Goal: Information Seeking & Learning: Find specific fact

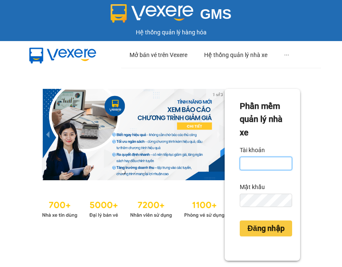
click at [254, 164] on input "Tài khoản" at bounding box center [266, 163] width 52 height 13
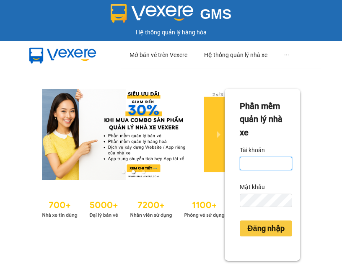
type input "tranvantuyet.trangngocphat"
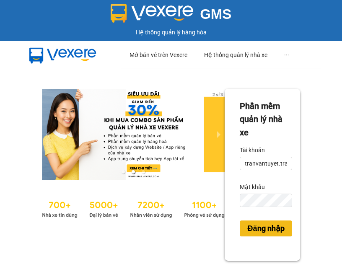
click at [261, 227] on span "Đăng nhập" at bounding box center [265, 228] width 37 height 12
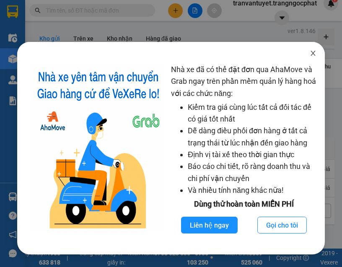
click at [313, 52] on icon "close" at bounding box center [312, 53] width 7 height 7
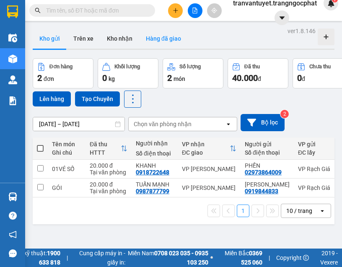
click at [162, 36] on button "Hàng đã giao" at bounding box center [163, 38] width 49 height 20
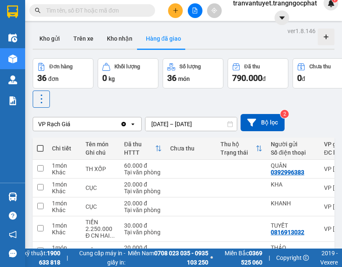
click at [124, 125] on icon "Clear value" at bounding box center [123, 123] width 5 height 5
click at [167, 125] on div "ver 1.8.146 Kho gửi Trên xe [PERSON_NAME] Hàng đã [PERSON_NAME] hàng 36 đơn [PE…" at bounding box center [183, 205] width 308 height 360
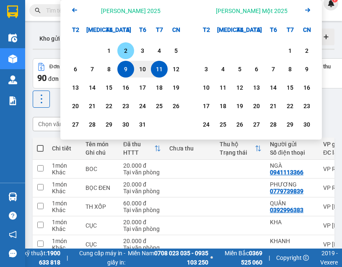
click at [126, 49] on div "2" at bounding box center [126, 51] width 12 height 10
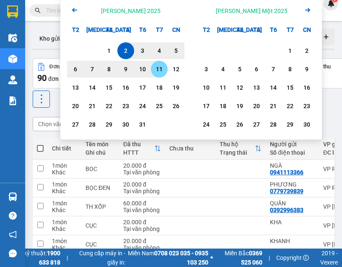
click at [161, 71] on div "11" at bounding box center [159, 69] width 12 height 10
type input "[DATE] – [DATE]"
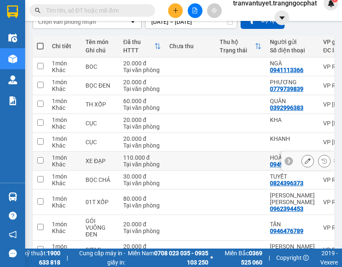
scroll to position [157, 0]
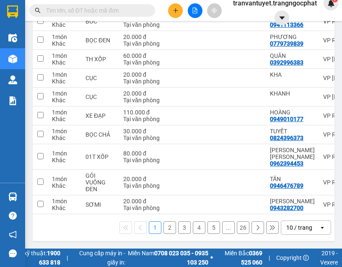
click at [290, 223] on div "10 / trang" at bounding box center [299, 227] width 26 height 8
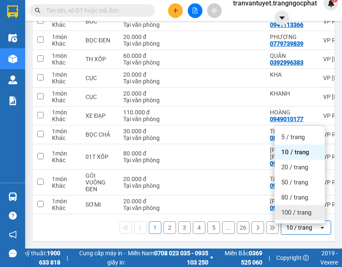
click at [296, 208] on span "100 / trang" at bounding box center [296, 212] width 30 height 8
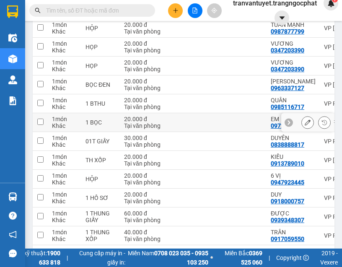
scroll to position [1893, 0]
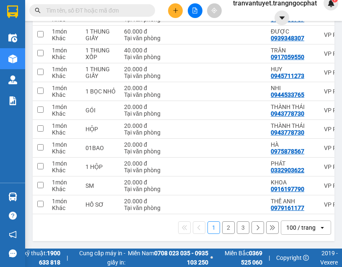
click at [222, 222] on button "2" at bounding box center [228, 227] width 13 height 13
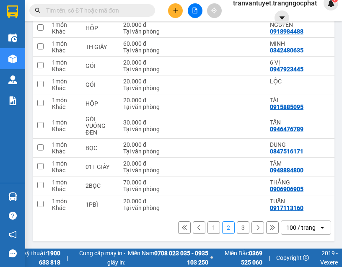
scroll to position [1930, 0]
click at [237, 230] on button "3" at bounding box center [243, 227] width 13 height 13
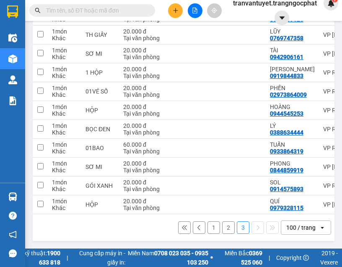
scroll to position [364, 0]
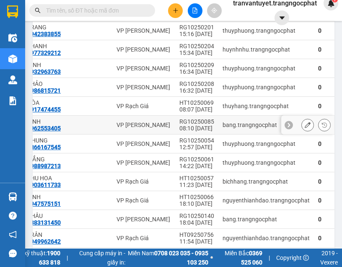
click at [142, 124] on div "VP [PERSON_NAME]" at bounding box center [143, 124] width 54 height 7
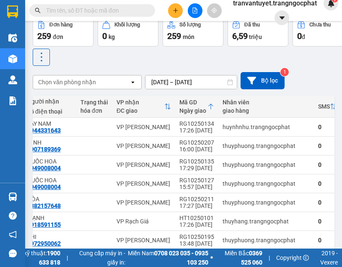
scroll to position [0, 0]
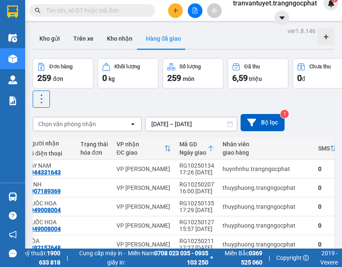
click at [323, 37] on icon at bounding box center [325, 36] width 5 height 5
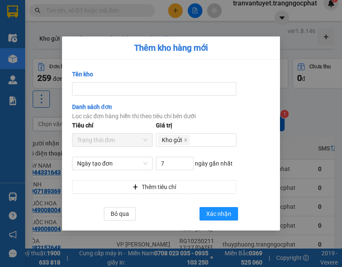
click at [303, 74] on div "Thêm kho hàng mới Tên kho Danh sách đơn Lọc các đơn hàng hiển thị theo tiêu chí…" at bounding box center [171, 133] width 342 height 267
click at [310, 102] on div "Thêm kho hàng mới Tên kho Danh sách đơn Lọc các đơn hàng hiển thị theo tiêu chí…" at bounding box center [171, 133] width 342 height 267
click at [306, 122] on div "Thêm kho hàng mới Tên kho Danh sách đơn Lọc các đơn hàng hiển thị theo tiêu chí…" at bounding box center [171, 133] width 342 height 267
click at [122, 214] on span "Bỏ qua" at bounding box center [120, 213] width 18 height 9
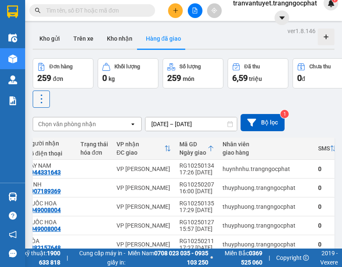
click at [37, 101] on icon at bounding box center [42, 99] width 12 height 12
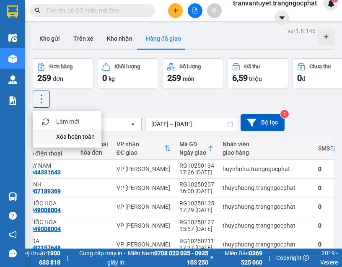
click at [57, 136] on span "Xóa hoàn toàn" at bounding box center [75, 136] width 39 height 8
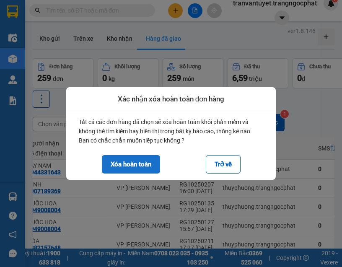
click at [127, 158] on button "Xóa hoàn toàn" at bounding box center [131, 164] width 58 height 18
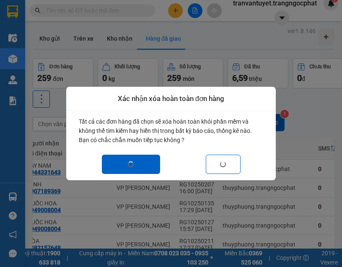
checkbox input "false"
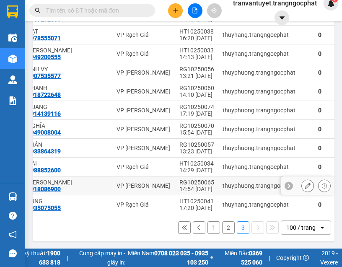
scroll to position [1075, 0]
click at [222, 221] on button "2" at bounding box center [228, 227] width 13 height 13
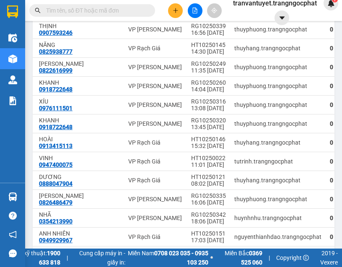
scroll to position [1786, 0]
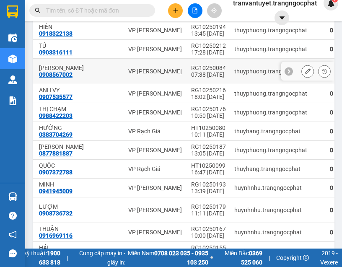
click at [135, 75] on div "VP [PERSON_NAME]" at bounding box center [155, 71] width 54 height 7
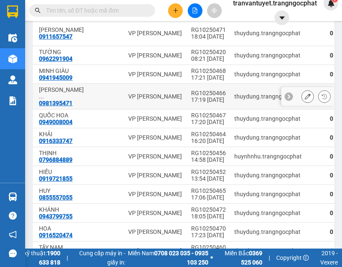
scroll to position [0, 0]
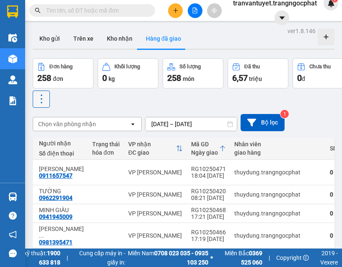
click at [40, 103] on icon at bounding box center [42, 99] width 12 height 12
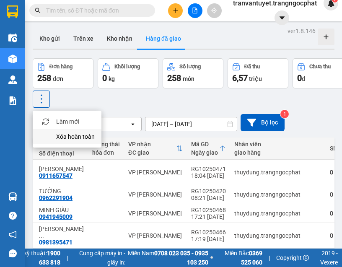
click at [83, 135] on span "Xóa hoàn toàn" at bounding box center [75, 136] width 39 height 8
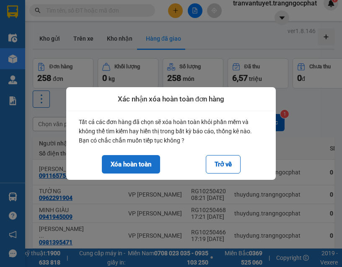
click at [136, 164] on button "Xóa hoàn toàn" at bounding box center [131, 164] width 58 height 18
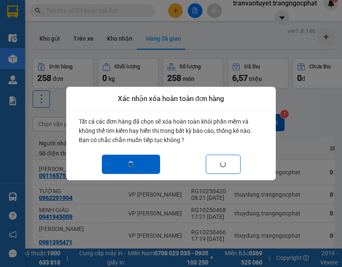
click at [61, 266] on html "Kết quả [PERSON_NAME] ( 0 ) Bộ lọc No Data tranvantuyet.trangngocphat 1 Điều [P…" at bounding box center [171, 133] width 342 height 267
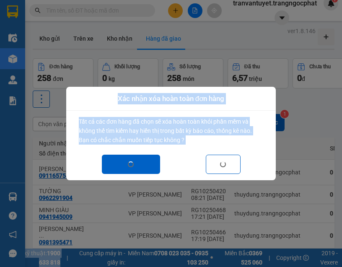
click at [184, 170] on div "Xóa hoàn toàn Trở về" at bounding box center [171, 164] width 184 height 19
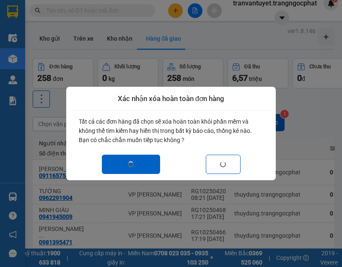
checkbox input "false"
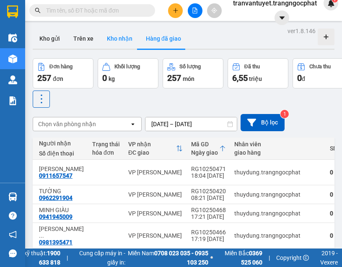
click at [122, 41] on button "Kho nhận" at bounding box center [119, 38] width 39 height 20
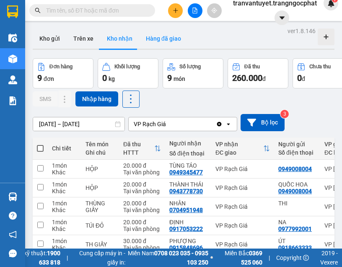
click at [147, 35] on button "Hàng đã giao" at bounding box center [163, 38] width 49 height 20
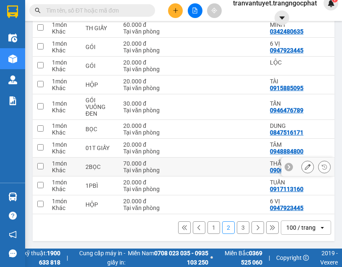
scroll to position [1933, 0]
click at [237, 221] on button "3" at bounding box center [243, 227] width 13 height 13
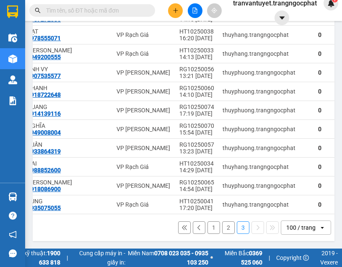
scroll to position [82, 0]
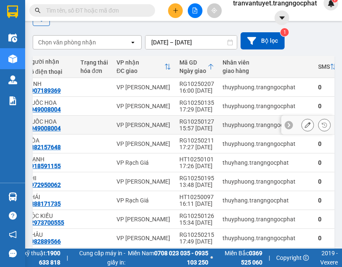
click at [136, 123] on div "VP [PERSON_NAME]" at bounding box center [143, 124] width 54 height 7
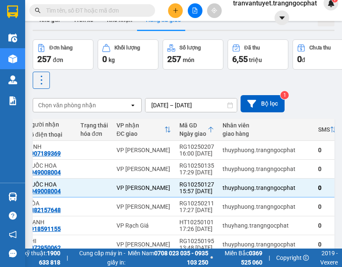
scroll to position [0, 0]
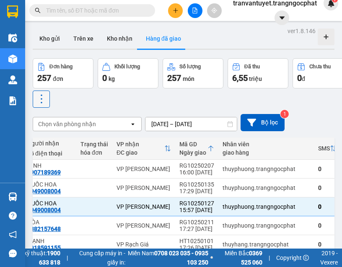
click at [44, 100] on icon at bounding box center [42, 99] width 12 height 12
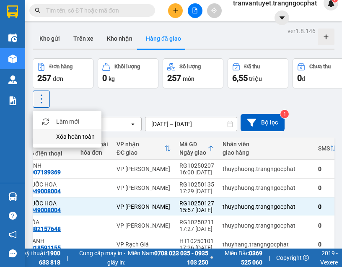
click at [67, 135] on span "Xóa hoàn toàn" at bounding box center [75, 136] width 39 height 8
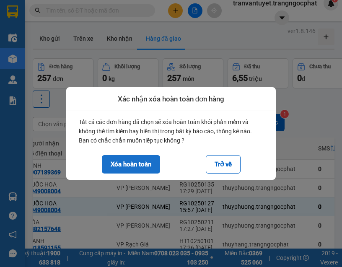
click at [136, 164] on button "Xóa hoàn toàn" at bounding box center [131, 164] width 58 height 18
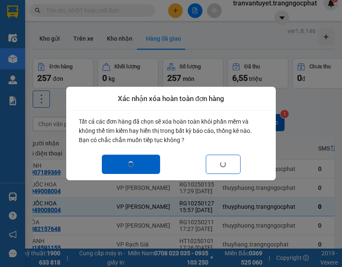
checkbox input "false"
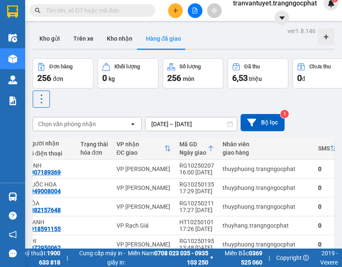
scroll to position [739, 0]
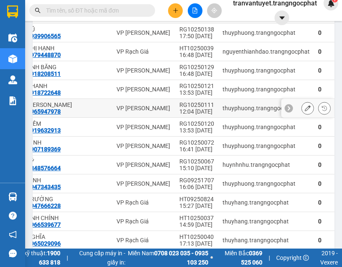
click at [142, 111] on div "VP [PERSON_NAME]" at bounding box center [143, 108] width 54 height 7
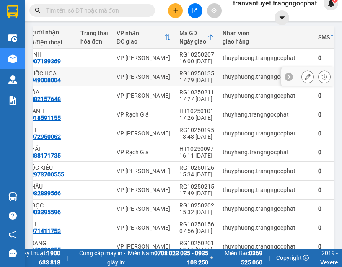
scroll to position [0, 0]
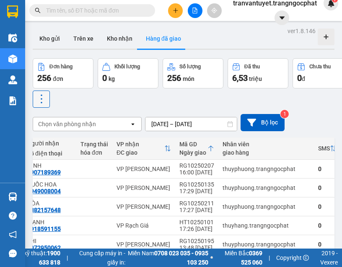
click at [46, 97] on icon at bounding box center [42, 99] width 12 height 12
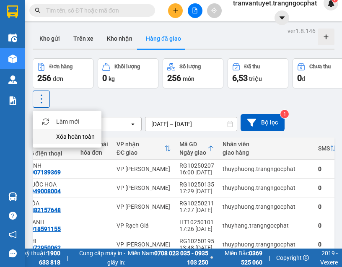
click at [60, 134] on span "Xóa hoàn toàn" at bounding box center [75, 136] width 39 height 8
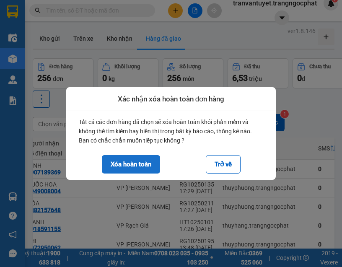
click at [137, 160] on button "Xóa hoàn toàn" at bounding box center [131, 164] width 58 height 18
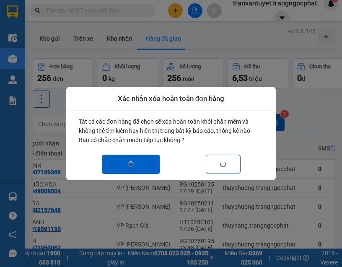
checkbox input "false"
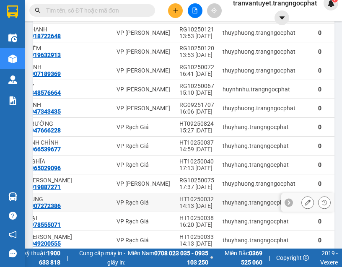
scroll to position [1012, 0]
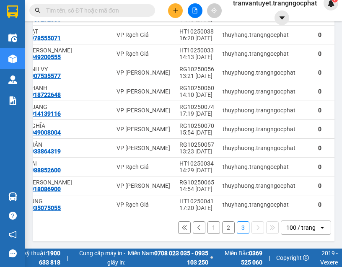
click at [222, 221] on button "2" at bounding box center [228, 227] width 13 height 13
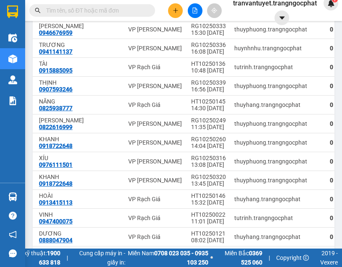
scroll to position [1933, 0]
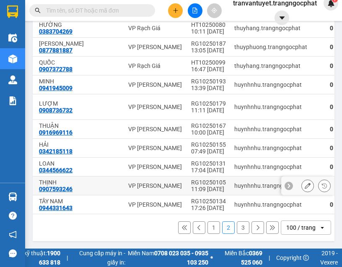
click at [143, 176] on td "VP [PERSON_NAME]" at bounding box center [155, 185] width 63 height 19
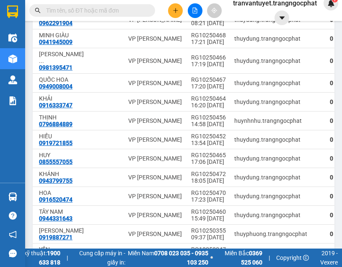
scroll to position [0, 0]
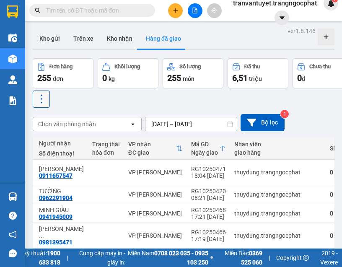
click at [43, 98] on icon at bounding box center [42, 99] width 12 height 12
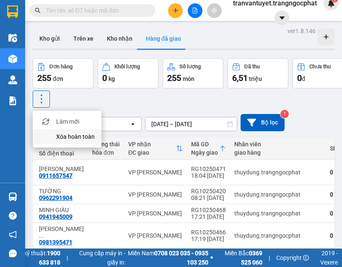
click at [79, 134] on span "Xóa hoàn toàn" at bounding box center [75, 136] width 39 height 8
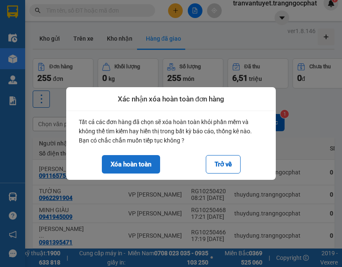
click at [127, 162] on button "Xóa hoàn toàn" at bounding box center [131, 164] width 58 height 18
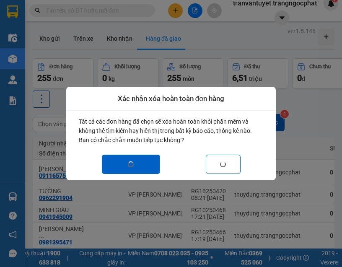
checkbox input "false"
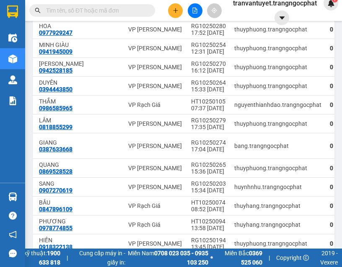
scroll to position [1933, 0]
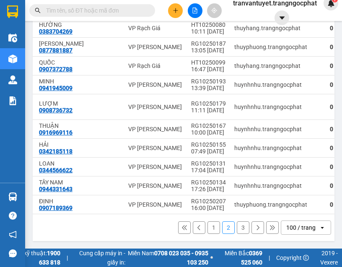
click at [238, 221] on button "3" at bounding box center [243, 227] width 13 height 13
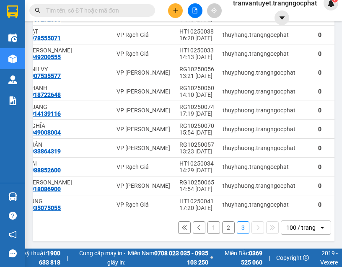
scroll to position [522, 0]
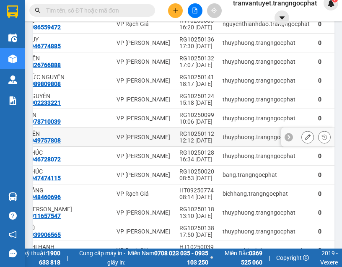
click at [142, 121] on div "VP [PERSON_NAME]" at bounding box center [143, 118] width 54 height 7
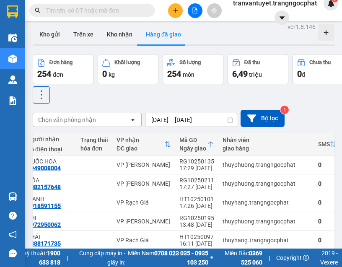
scroll to position [0, 0]
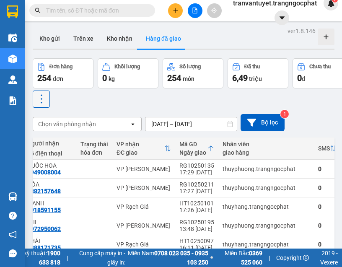
click at [43, 101] on icon at bounding box center [42, 99] width 12 height 12
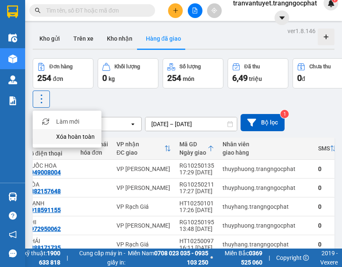
click at [92, 134] on span "Xóa hoàn toàn" at bounding box center [75, 136] width 39 height 8
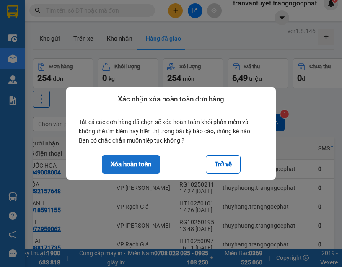
click at [143, 162] on button "Xóa hoàn toàn" at bounding box center [131, 164] width 58 height 18
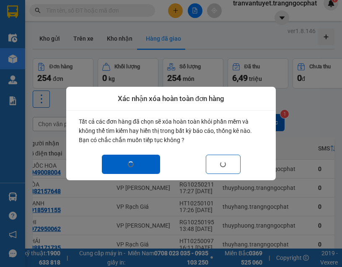
checkbox input "false"
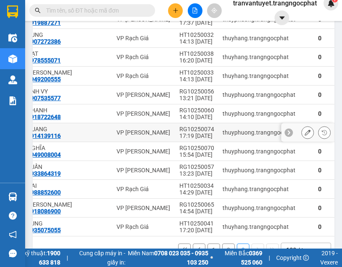
scroll to position [974, 0]
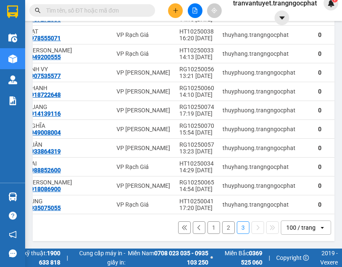
click at [224, 222] on button "2" at bounding box center [228, 227] width 13 height 13
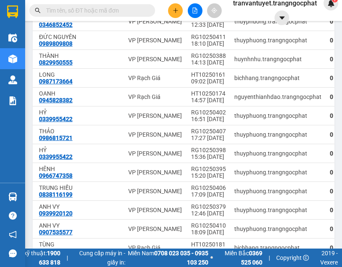
scroll to position [1933, 0]
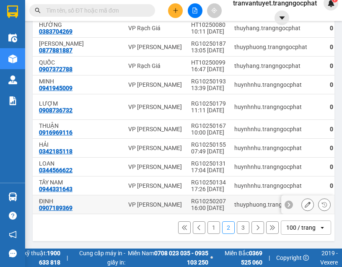
click at [128, 201] on div "VP [PERSON_NAME]" at bounding box center [155, 204] width 54 height 7
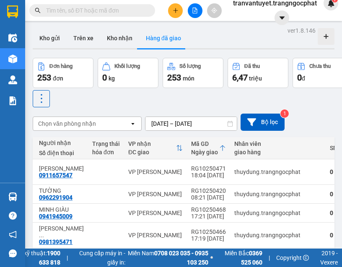
scroll to position [0, 0]
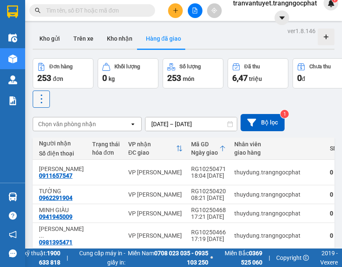
click at [46, 96] on icon at bounding box center [42, 99] width 12 height 12
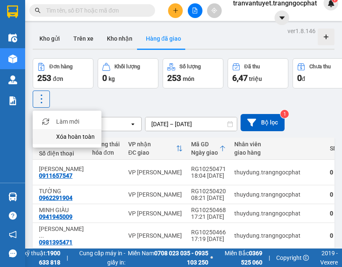
click at [59, 135] on span "Xóa hoàn toàn" at bounding box center [75, 136] width 39 height 8
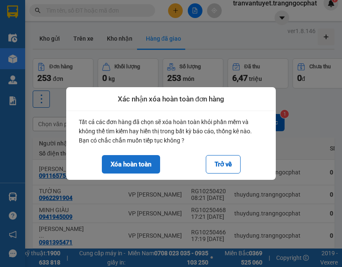
click at [139, 160] on button "Xóa hoàn toàn" at bounding box center [131, 164] width 58 height 18
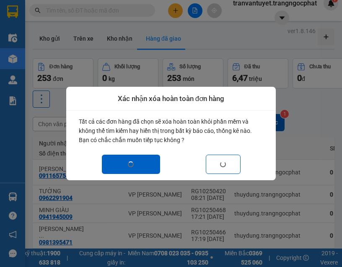
checkbox input "false"
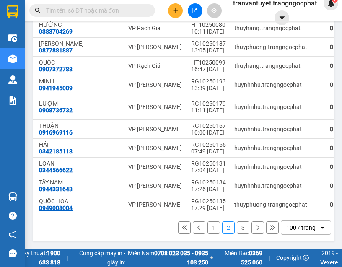
scroll to position [1933, 0]
click at [207, 222] on button "1" at bounding box center [213, 227] width 13 height 13
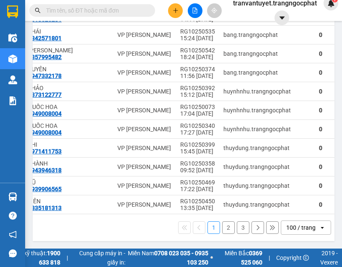
scroll to position [1893, 0]
click at [237, 222] on button "3" at bounding box center [243, 227] width 13 height 13
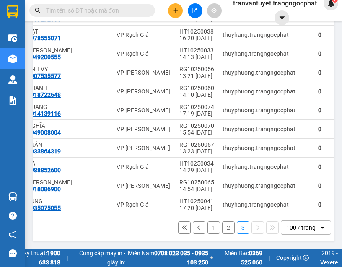
scroll to position [157, 0]
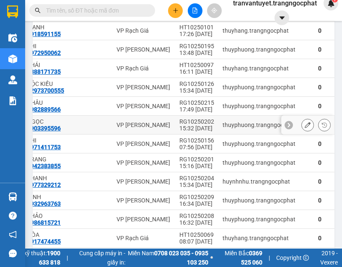
click at [117, 124] on div "VP [PERSON_NAME]" at bounding box center [143, 124] width 54 height 7
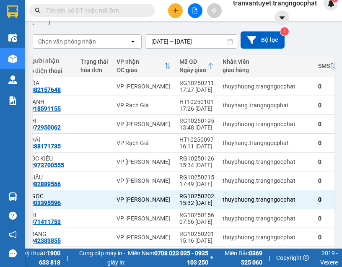
scroll to position [0, 0]
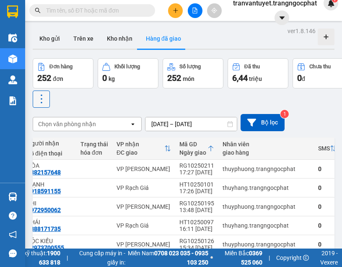
click at [44, 98] on icon at bounding box center [42, 99] width 12 height 12
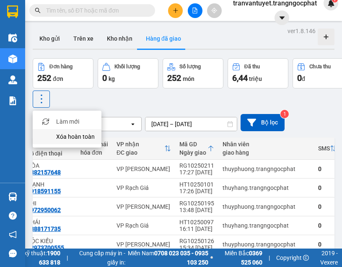
click at [82, 138] on span "Xóa hoàn toàn" at bounding box center [75, 136] width 39 height 8
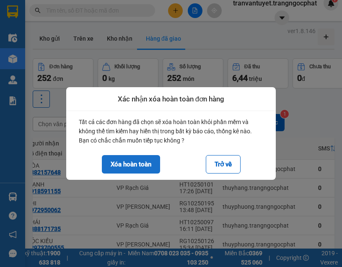
click at [148, 162] on button "Xóa hoàn toàn" at bounding box center [131, 164] width 58 height 18
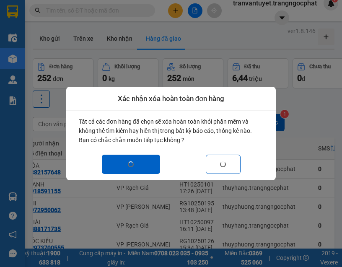
checkbox input "false"
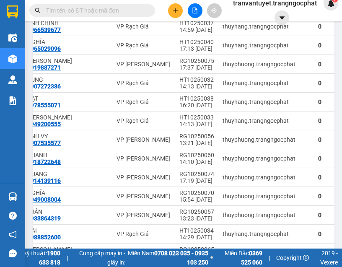
scroll to position [936, 0]
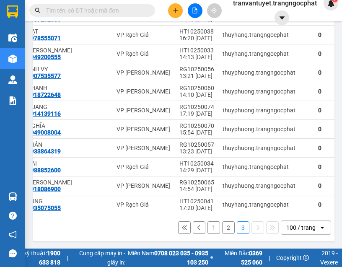
click at [222, 222] on button "2" at bounding box center [228, 227] width 13 height 13
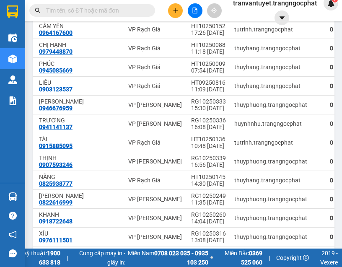
scroll to position [1688, 0]
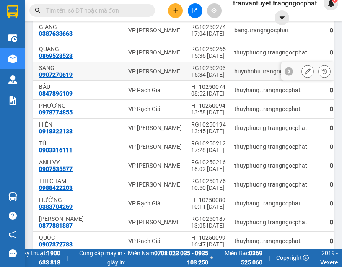
click at [88, 81] on td at bounding box center [106, 71] width 36 height 19
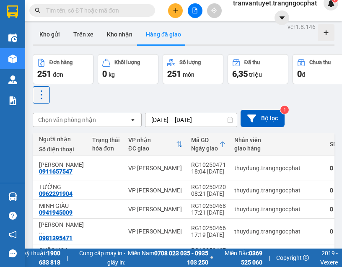
scroll to position [0, 0]
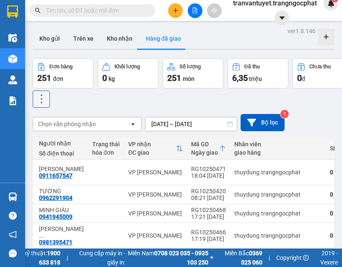
click at [40, 98] on icon at bounding box center [42, 99] width 12 height 12
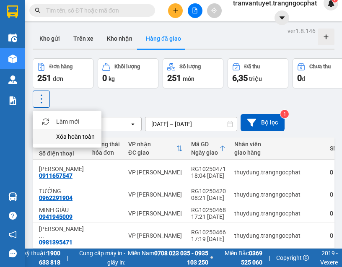
click at [64, 136] on span "Xóa hoàn toàn" at bounding box center [75, 136] width 39 height 8
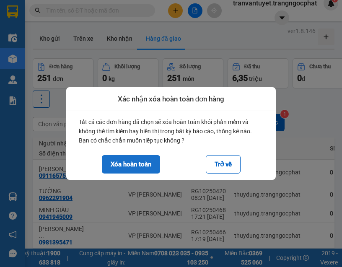
click at [137, 160] on button "Xóa hoàn toàn" at bounding box center [131, 164] width 58 height 18
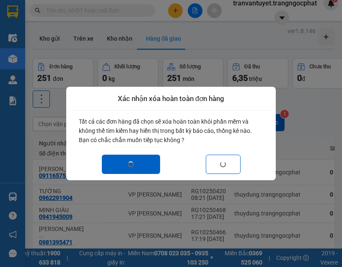
checkbox input "false"
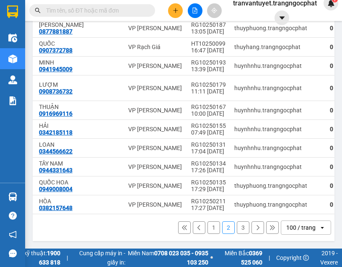
scroll to position [1933, 0]
click at [207, 224] on button "1" at bounding box center [213, 227] width 13 height 13
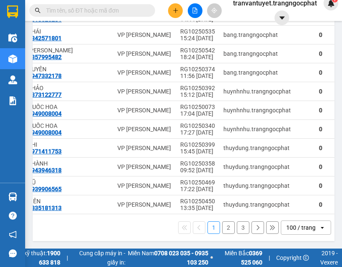
scroll to position [1893, 0]
click at [240, 222] on button "3" at bounding box center [243, 227] width 13 height 13
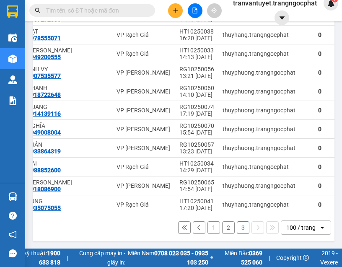
scroll to position [176, 0]
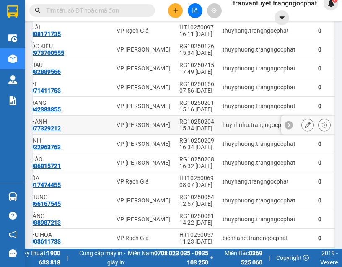
click at [48, 123] on div "THANH" at bounding box center [49, 121] width 45 height 7
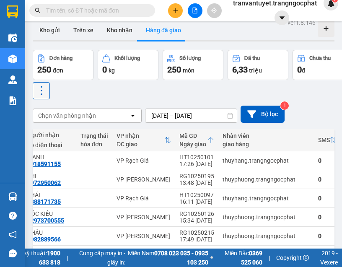
scroll to position [0, 0]
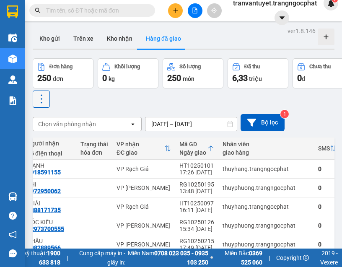
click at [41, 102] on icon at bounding box center [42, 99] width 2 height 9
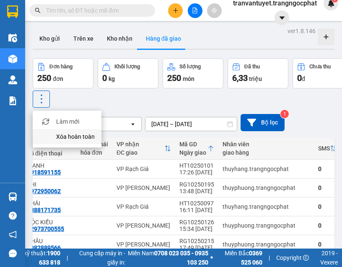
click at [70, 136] on span "Xóa hoàn toàn" at bounding box center [75, 136] width 39 height 8
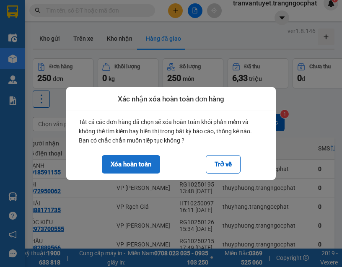
click at [142, 165] on button "Xóa hoàn toàn" at bounding box center [131, 164] width 58 height 18
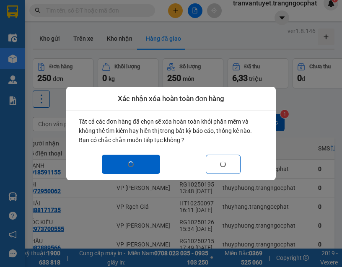
checkbox input "false"
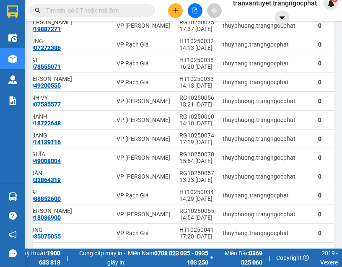
scroll to position [899, 0]
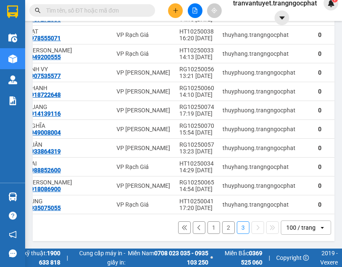
click at [228, 221] on button "2" at bounding box center [228, 227] width 13 height 13
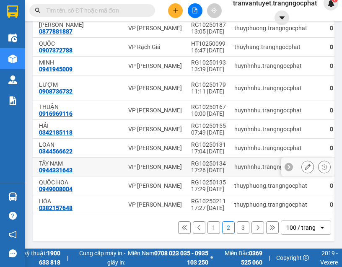
scroll to position [1933, 0]
click at [207, 223] on button "1" at bounding box center [213, 227] width 13 height 13
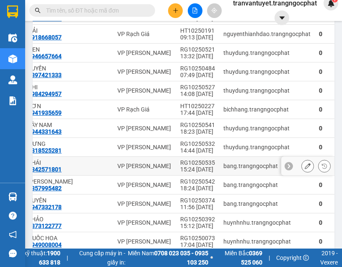
scroll to position [1893, 0]
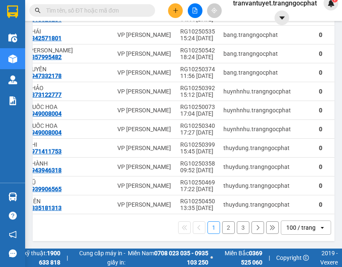
click at [225, 221] on button "2" at bounding box center [228, 227] width 13 height 13
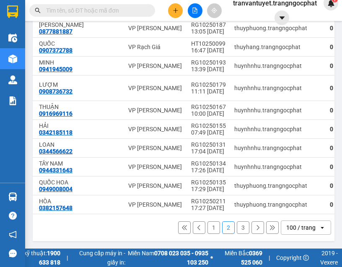
scroll to position [1927, 0]
click at [239, 229] on button "3" at bounding box center [243, 227] width 13 height 13
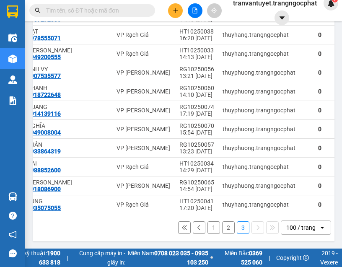
scroll to position [899, 0]
click at [208, 222] on button "1" at bounding box center [213, 227] width 13 height 13
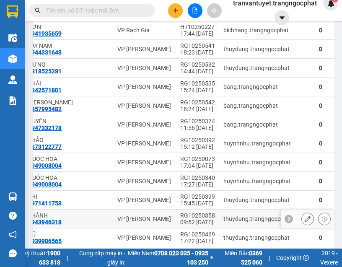
scroll to position [1893, 0]
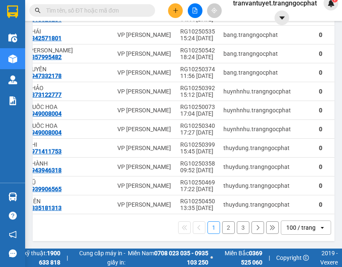
click at [237, 221] on button "3" at bounding box center [243, 227] width 13 height 13
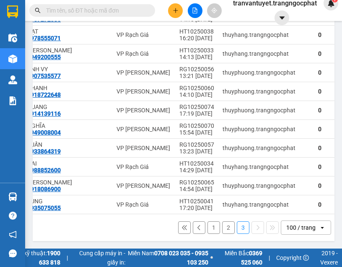
scroll to position [157, 0]
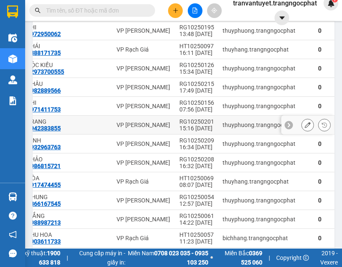
click at [116, 123] on div "VP [PERSON_NAME]" at bounding box center [143, 124] width 54 height 7
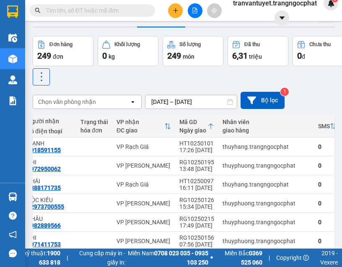
scroll to position [0, 0]
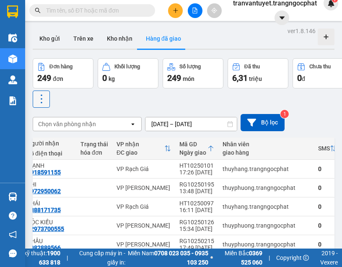
click at [42, 98] on icon at bounding box center [42, 99] width 12 height 12
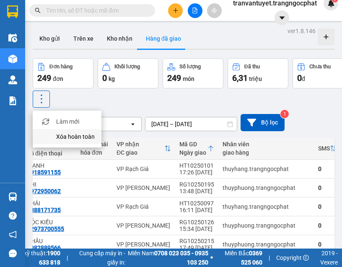
click at [59, 137] on span "Xóa hoàn toàn" at bounding box center [75, 136] width 39 height 8
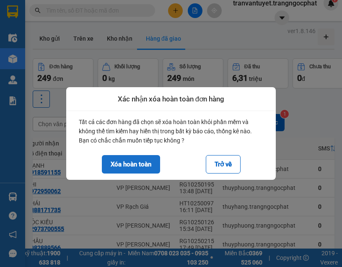
click at [127, 161] on button "Xóa hoàn toàn" at bounding box center [131, 164] width 58 height 18
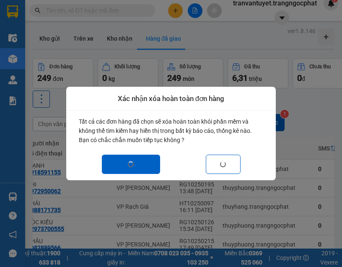
checkbox input "false"
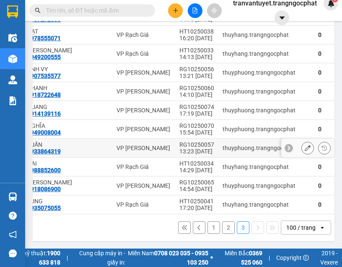
scroll to position [880, 0]
click at [224, 222] on button "2" at bounding box center [228, 227] width 13 height 13
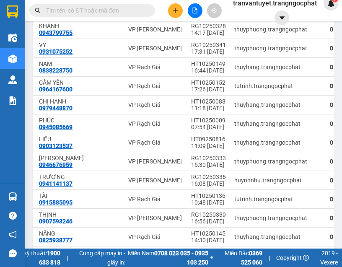
scroll to position [1767, 0]
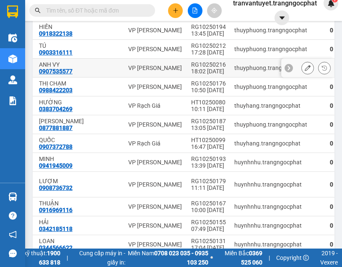
click at [45, 68] on div "ANH VY" at bounding box center [61, 64] width 45 height 7
checkbox input "true"
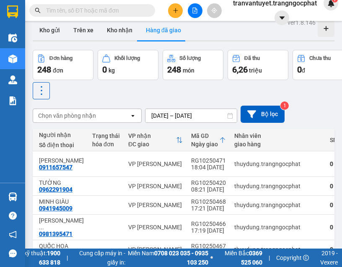
scroll to position [0, 0]
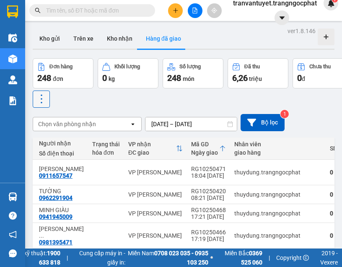
click at [39, 102] on icon at bounding box center [42, 99] width 12 height 12
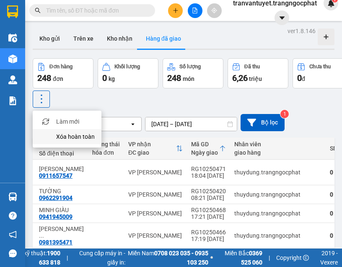
click at [57, 136] on span "Xóa hoàn toàn" at bounding box center [75, 136] width 39 height 8
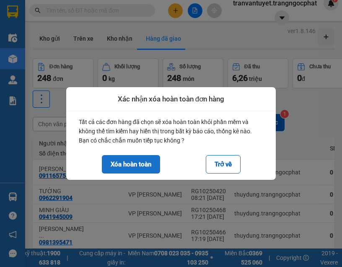
click at [149, 163] on button "Xóa hoàn toàn" at bounding box center [131, 164] width 58 height 18
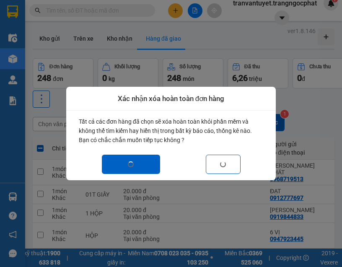
scroll to position [0, 358]
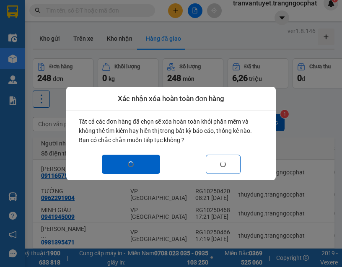
checkbox input "false"
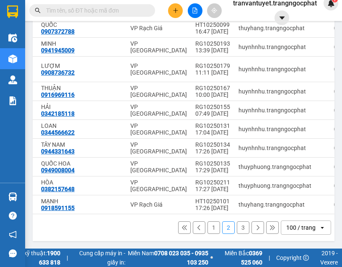
scroll to position [1927, 0]
click at [211, 221] on button "1" at bounding box center [213, 227] width 13 height 13
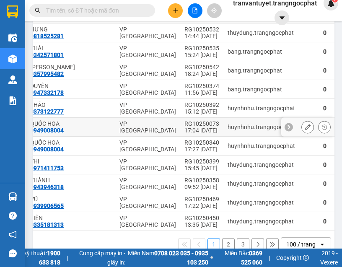
scroll to position [1893, 0]
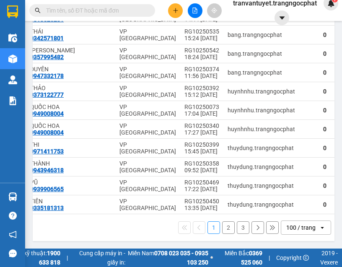
click at [239, 221] on button "3" at bounding box center [243, 227] width 13 height 13
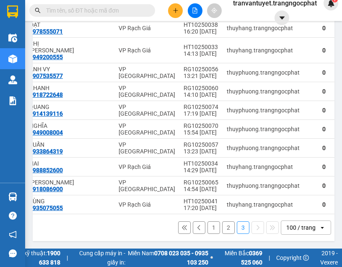
scroll to position [100, 0]
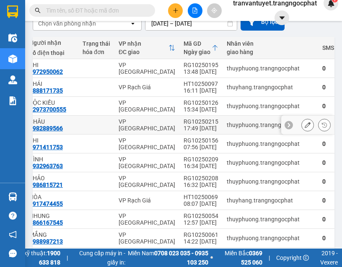
click at [52, 125] on div "0982889566" at bounding box center [45, 128] width 33 height 7
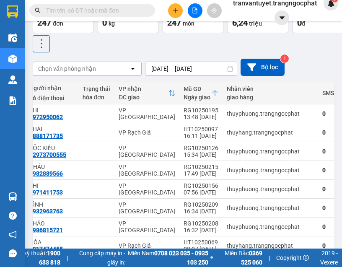
scroll to position [0, 0]
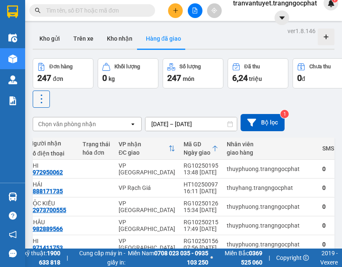
click at [38, 103] on icon at bounding box center [42, 99] width 12 height 12
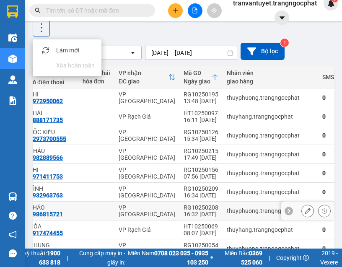
scroll to position [126, 0]
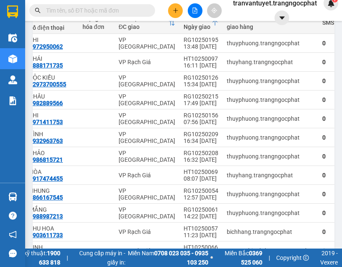
scroll to position [0, 0]
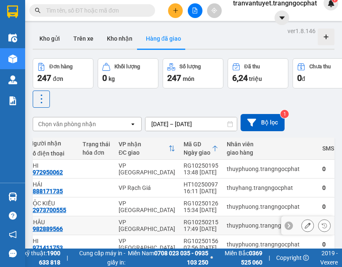
click at [78, 223] on td at bounding box center [96, 225] width 36 height 19
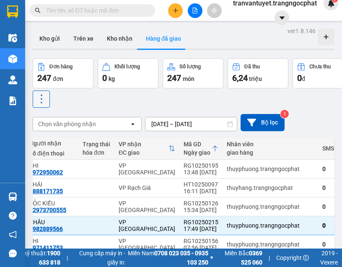
click at [46, 99] on icon at bounding box center [42, 99] width 12 height 12
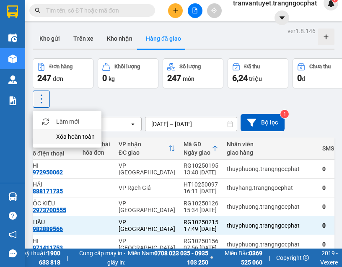
click at [58, 134] on span "Xóa hoàn toàn" at bounding box center [75, 136] width 39 height 8
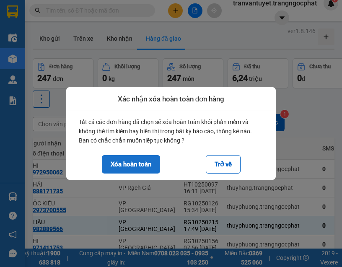
click at [139, 162] on button "Xóa hoàn toàn" at bounding box center [131, 164] width 58 height 18
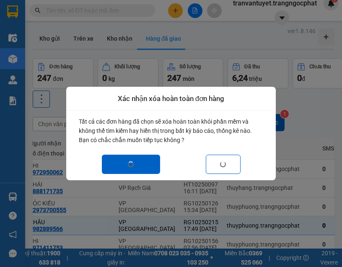
checkbox input "false"
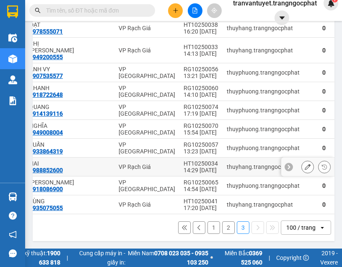
scroll to position [842, 0]
click at [222, 221] on button "2" at bounding box center [228, 227] width 13 height 13
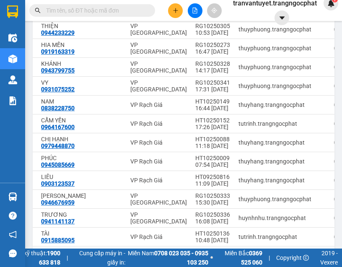
scroll to position [1745, 0]
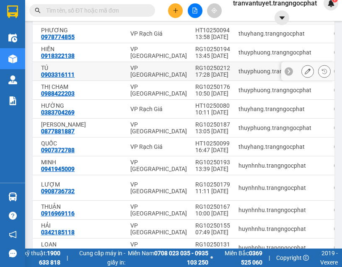
click at [49, 71] on div "TÚ" at bounding box center [63, 67] width 45 height 7
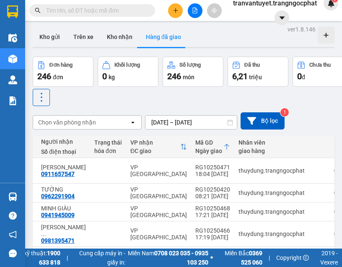
scroll to position [0, 0]
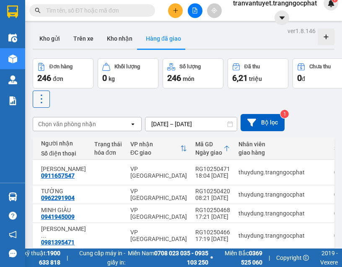
click at [45, 97] on icon at bounding box center [42, 99] width 12 height 12
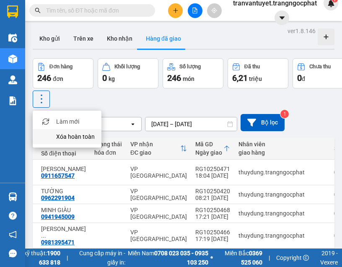
click at [64, 138] on span "Xóa hoàn toàn" at bounding box center [75, 136] width 39 height 8
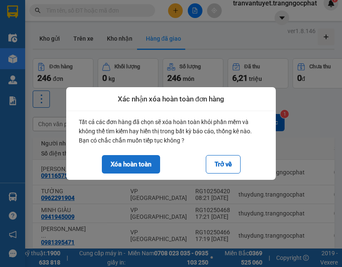
click at [139, 165] on button "Xóa hoàn toàn" at bounding box center [131, 164] width 58 height 18
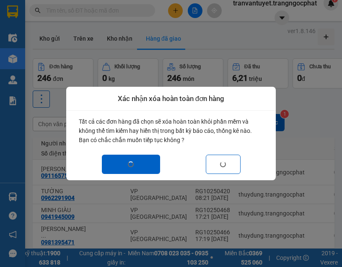
checkbox input "false"
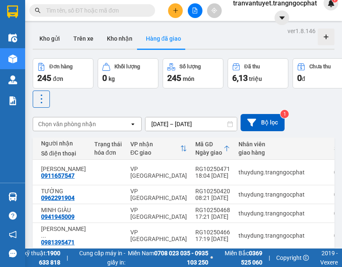
scroll to position [1927, 0]
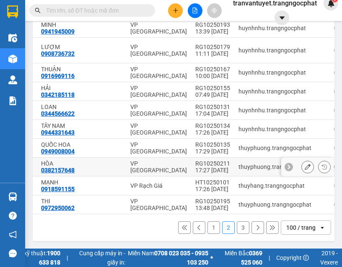
click at [94, 163] on div at bounding box center [108, 166] width 28 height 7
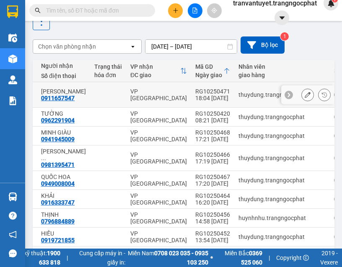
scroll to position [0, 0]
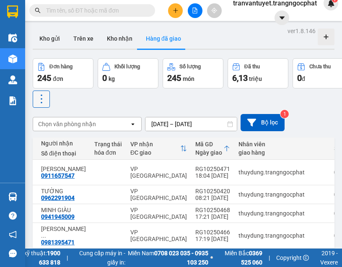
click at [47, 100] on icon at bounding box center [42, 99] width 12 height 12
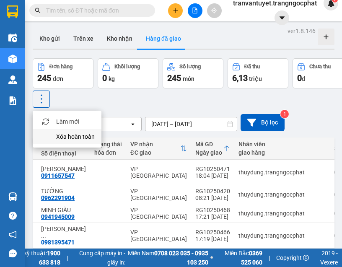
click at [59, 137] on span "Xóa hoàn toàn" at bounding box center [75, 136] width 39 height 8
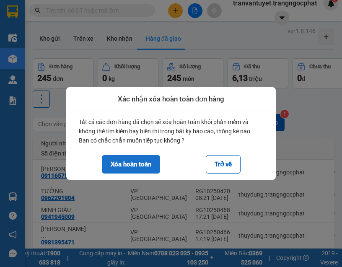
click at [127, 161] on button "Xóa hoàn toàn" at bounding box center [131, 164] width 58 height 18
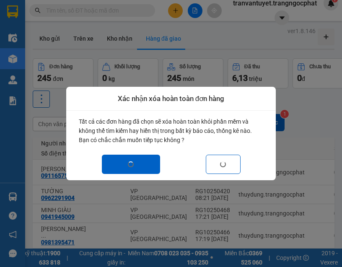
checkbox input "false"
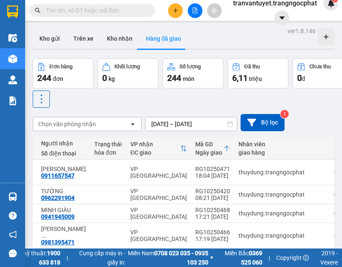
click at [69, 7] on input "text" at bounding box center [95, 10] width 99 height 9
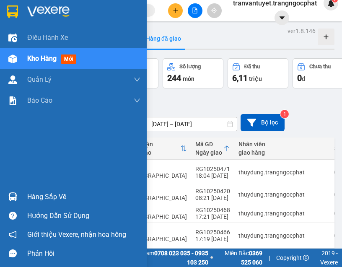
click at [18, 10] on div at bounding box center [12, 11] width 15 height 15
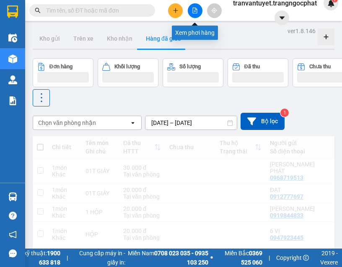
click at [194, 12] on icon "file-add" at bounding box center [195, 11] width 6 height 6
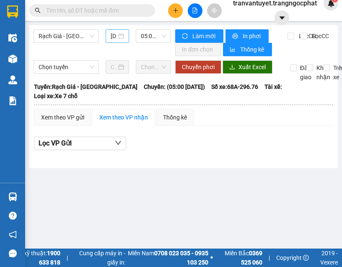
click at [113, 39] on body "Kết quả tìm kiếm ( 0 ) Bộ lọc No Data tranvantuyet.trangngocphat 1 Điều hành xe…" at bounding box center [171, 133] width 342 height 267
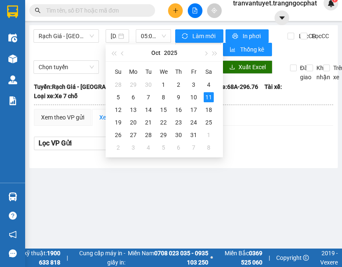
click at [63, 47] on div "Rạch Giá - Hà Tiên 11/10/2025 05:00 - 68A-296.76" at bounding box center [101, 42] width 137 height 27
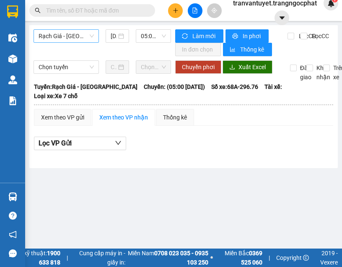
click at [65, 39] on span "Rạch Giá - Hà Tiên" at bounding box center [66, 36] width 55 height 13
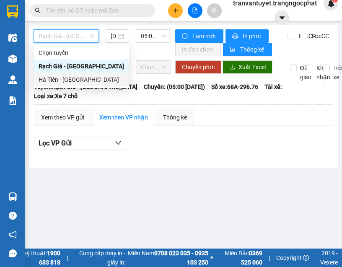
click at [50, 80] on div "Hà Tiên - Rạch Giá" at bounding box center [81, 79] width 85 height 9
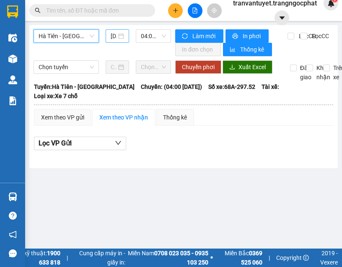
click at [111, 35] on input "11/10/2025" at bounding box center [114, 35] width 6 height 9
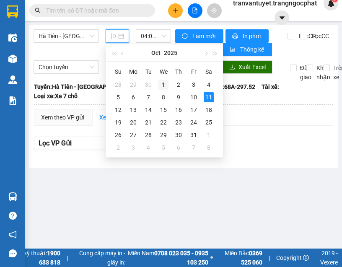
click at [165, 83] on div "1" at bounding box center [163, 85] width 10 height 10
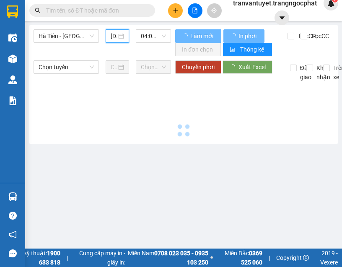
type input "01/10/2025"
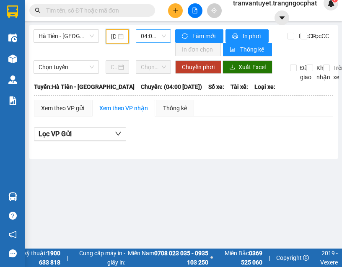
click at [148, 35] on span "04:00 - (Đã hủy)" at bounding box center [153, 36] width 25 height 13
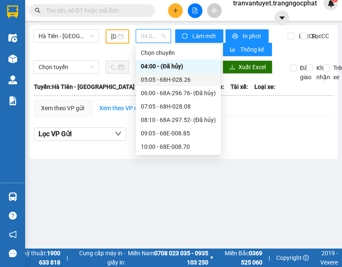
click at [170, 79] on div "05:05 - 68H-028.26" at bounding box center [178, 79] width 75 height 9
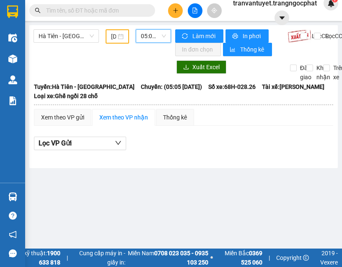
click at [155, 37] on span "05:05 - 68H-028.26" at bounding box center [153, 36] width 25 height 13
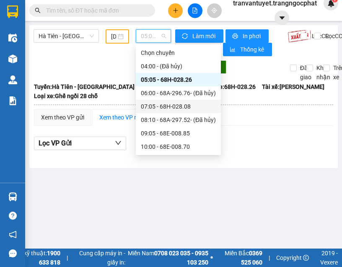
click at [159, 105] on div "07:05 - 68H-028.08" at bounding box center [178, 106] width 75 height 9
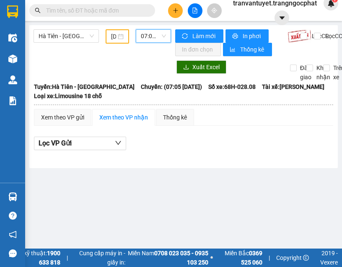
click at [152, 35] on span "07:05 - 68H-028.08" at bounding box center [153, 36] width 25 height 13
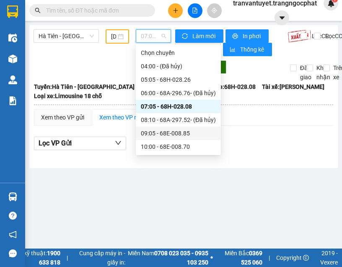
click at [176, 133] on div "09:05 - 68E-008.85" at bounding box center [178, 133] width 75 height 9
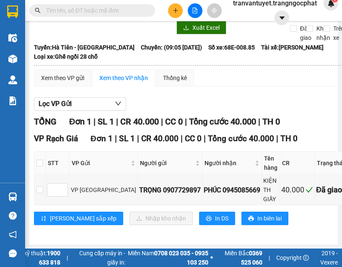
scroll to position [46, 0]
click at [139, 185] on div "TRỌNG 0907729897" at bounding box center [170, 190] width 62 height 10
drag, startPoint x: 109, startPoint y: 185, endPoint x: 136, endPoint y: 185, distance: 27.2
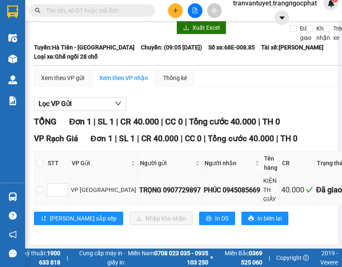
click at [139, 185] on div "TRỌNG 0907729897" at bounding box center [170, 190] width 62 height 10
drag, startPoint x: 129, startPoint y: 183, endPoint x: 164, endPoint y: 183, distance: 35.6
click at [164, 185] on div "TRỌNG 0907729897" at bounding box center [170, 190] width 62 height 10
copy div "0907729897"
click at [225, 74] on div "Xem theo VP gửi Xem theo VP nhận Thống kê" at bounding box center [214, 78] width 361 height 17
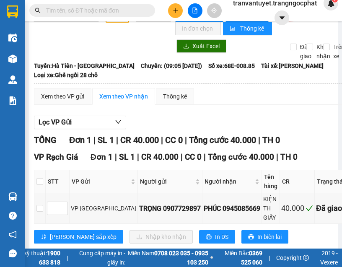
scroll to position [0, 0]
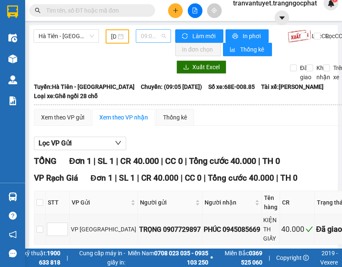
click at [145, 38] on span "09:05 - 68E-008.85" at bounding box center [153, 36] width 25 height 13
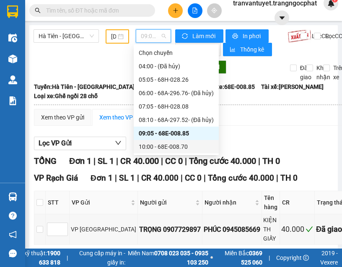
click at [174, 147] on div "10:00 - 68E-008.70" at bounding box center [176, 146] width 75 height 9
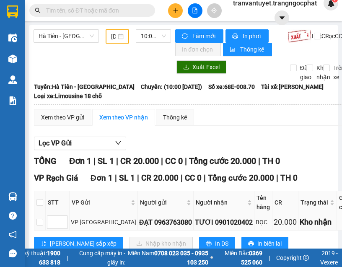
click at [146, 222] on div "ĐẠT 0963763080" at bounding box center [165, 222] width 53 height 10
copy div "0963763080"
click at [150, 36] on span "10:00 - 68E-008.70" at bounding box center [153, 36] width 25 height 13
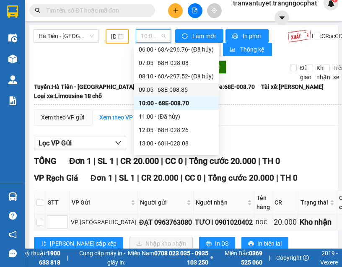
scroll to position [84, 0]
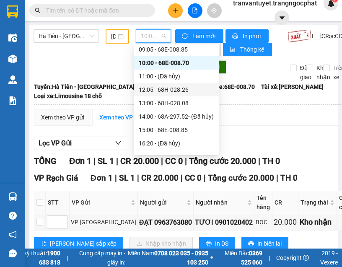
click at [159, 89] on div "12:05 - 68H-028.26" at bounding box center [176, 89] width 75 height 9
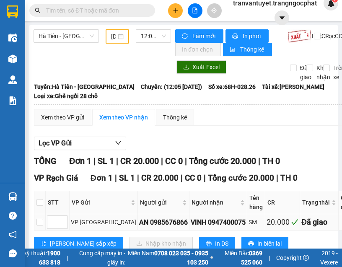
click at [143, 223] on div "AN 0985676866" at bounding box center [163, 222] width 49 height 10
copy div "0985676866"
click at [152, 38] on span "12:05 - 68H-028.26" at bounding box center [153, 36] width 25 height 13
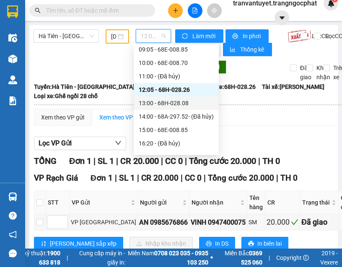
click at [159, 101] on div "13:00 - 68H-028.08" at bounding box center [176, 102] width 75 height 9
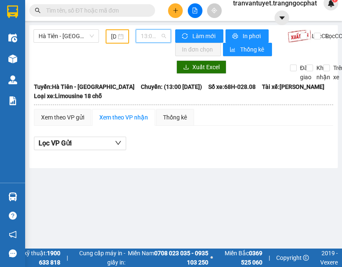
click at [154, 36] on span "13:00 - 68H-028.08" at bounding box center [153, 36] width 25 height 13
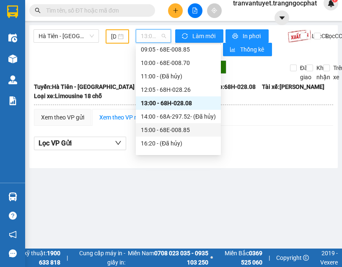
click at [165, 128] on div "15:00 - 68E-008.85" at bounding box center [178, 129] width 75 height 9
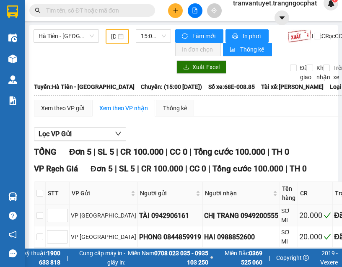
click at [139, 221] on div "TÀI 0942906161" at bounding box center [170, 215] width 62 height 10
copy div "0942906161"
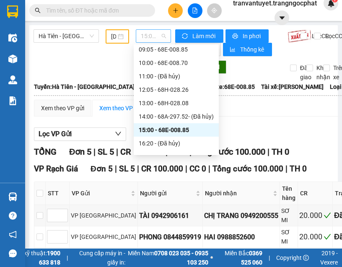
click at [147, 34] on span "15:00 - 68E-008.85" at bounding box center [153, 36] width 25 height 13
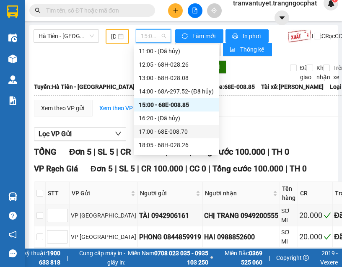
scroll to position [121, 0]
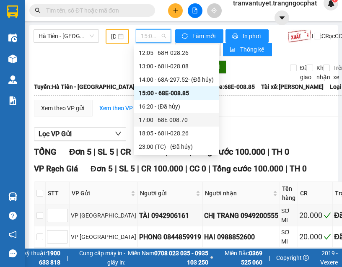
click at [172, 117] on div "17:00 - 68E-008.70" at bounding box center [176, 119] width 75 height 9
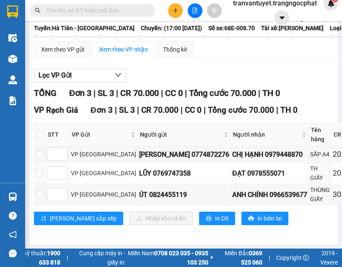
scroll to position [74, 0]
click at [143, 149] on div "DUY TÂN 0774872276" at bounding box center [184, 154] width 90 height 10
copy div "0774872276"
click at [146, 168] on div "LŨY 0769747358" at bounding box center [184, 173] width 90 height 10
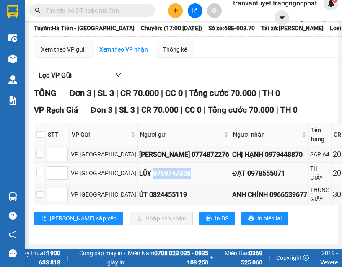
click at [146, 168] on div "LŨY 0769747358" at bounding box center [184, 173] width 90 height 10
copy div "0769747358"
click at [139, 189] on div "ÚT 0824455119" at bounding box center [184, 194] width 90 height 10
copy div "0824455119"
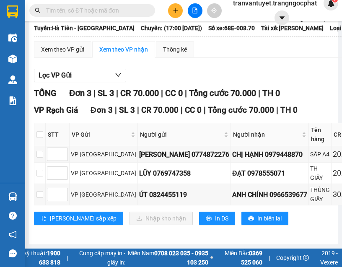
click at [185, 69] on div "Lọc VP Gửi" at bounding box center [240, 76] width 412 height 14
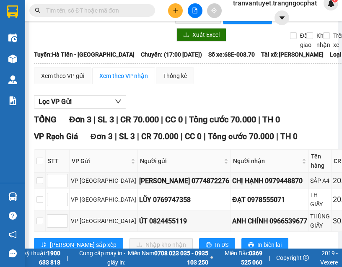
scroll to position [0, 0]
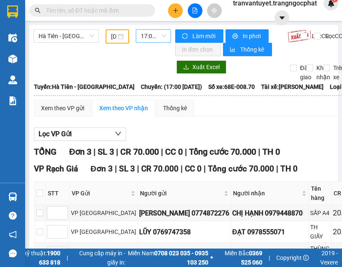
click at [157, 38] on span "17:00 - 68E-008.70" at bounding box center [153, 36] width 25 height 13
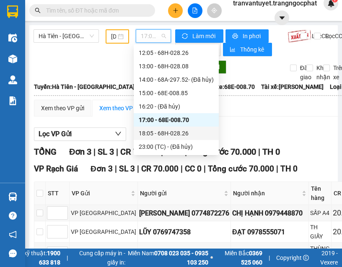
click at [159, 130] on div "18:05 - 68H-028.26" at bounding box center [176, 133] width 75 height 9
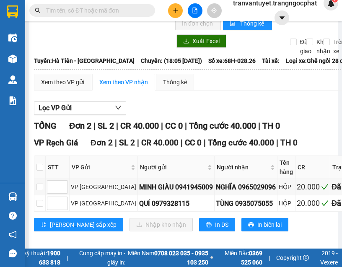
scroll to position [39, 0]
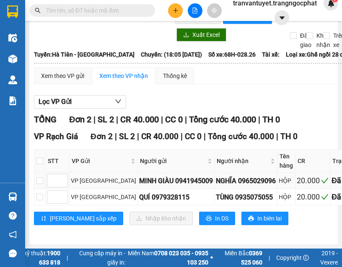
click at [150, 175] on div "MINH GIÀU 0941945009" at bounding box center [176, 180] width 74 height 10
copy div "0941945009"
click at [139, 192] on div "QUÍ 0979328115" at bounding box center [176, 197] width 74 height 10
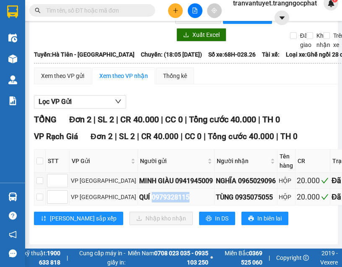
copy div "0979328115"
click at [226, 96] on div "Lọc VP Gửi" at bounding box center [222, 102] width 376 height 14
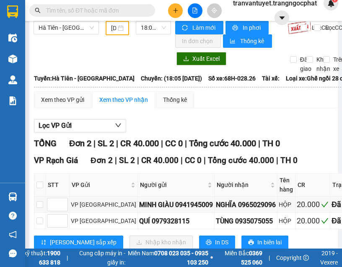
scroll to position [0, 0]
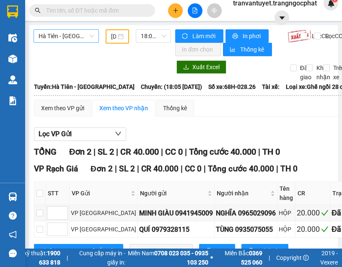
click at [78, 33] on span "Hà Tiên - Rạch Giá" at bounding box center [66, 36] width 55 height 13
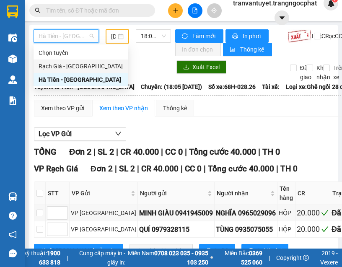
click at [63, 65] on div "Rạch Giá - Hà Tiên" at bounding box center [81, 66] width 84 height 9
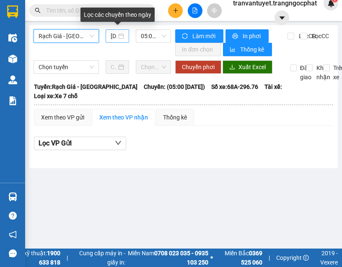
click at [121, 34] on div "11/10/2025" at bounding box center [117, 35] width 13 height 9
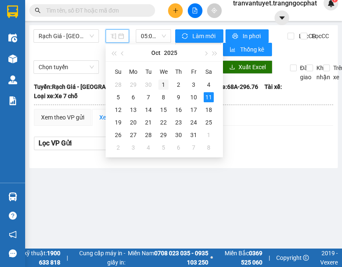
click at [167, 84] on div "1" at bounding box center [163, 85] width 10 height 10
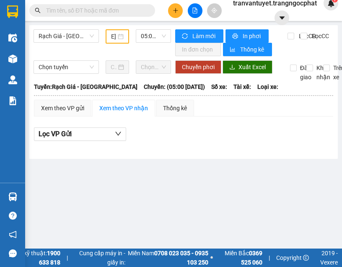
scroll to position [0, 25]
click at [119, 37] on div "01/10/2025" at bounding box center [117, 36] width 13 height 9
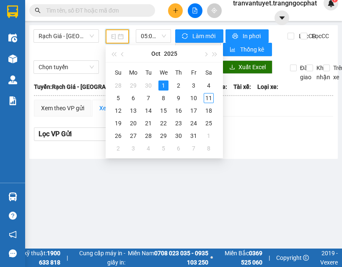
type input "01/10/2025"
click at [165, 84] on div "1" at bounding box center [163, 85] width 10 height 10
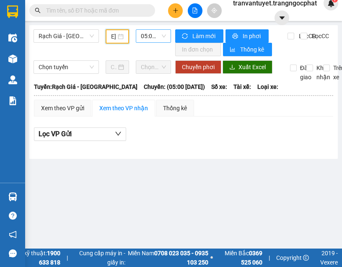
click at [149, 36] on span "05:00 - (Đã hủy)" at bounding box center [153, 36] width 25 height 13
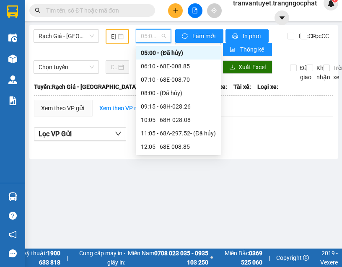
scroll to position [0, 0]
click at [177, 70] on div "06:10 - 68E-008.85" at bounding box center [178, 66] width 75 height 9
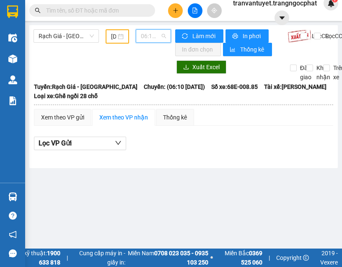
click at [147, 37] on span "06:10 - 68E-008.85" at bounding box center [153, 36] width 25 height 13
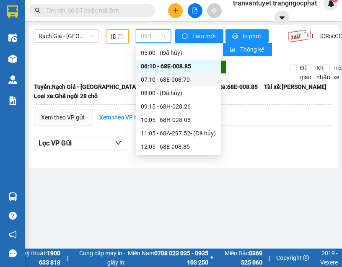
click at [153, 75] on div "07:10 - 68E-008.70" at bounding box center [178, 79] width 75 height 9
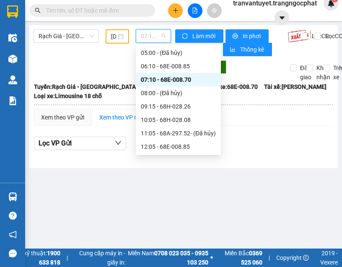
click at [155, 31] on span "07:10 - 68E-008.70" at bounding box center [153, 36] width 25 height 13
click at [169, 104] on div "09:15 - 68H-028.26" at bounding box center [178, 106] width 75 height 9
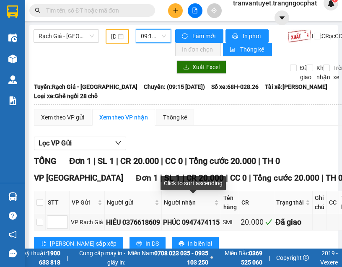
scroll to position [31, 0]
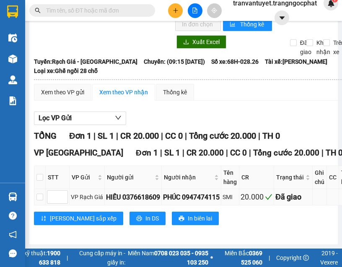
click at [155, 192] on div "HIẾU 0376618609" at bounding box center [133, 197] width 54 height 10
copy div "0376618609"
click at [139, 43] on div "Xuất Excel Đã giao Kho nhận Trên xe" at bounding box center [183, 45] width 300 height 21
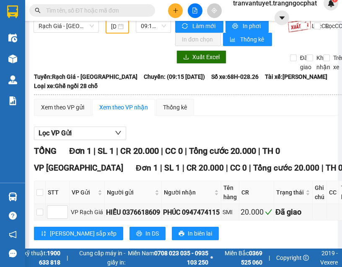
scroll to position [0, 0]
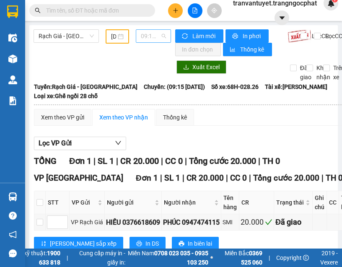
click at [144, 38] on span "09:15 - 68H-028.26" at bounding box center [153, 36] width 25 height 13
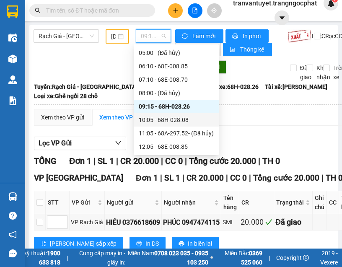
click at [159, 117] on div "10:05 - 68H-028.08" at bounding box center [176, 119] width 75 height 9
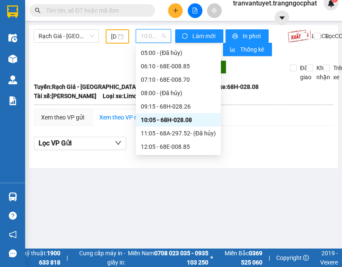
drag, startPoint x: 154, startPoint y: 34, endPoint x: 155, endPoint y: 45, distance: 10.5
click at [155, 36] on span "10:05 - 68H-028.08" at bounding box center [153, 36] width 25 height 13
click at [163, 144] on div "12:05 - 68E-008.85" at bounding box center [178, 146] width 75 height 9
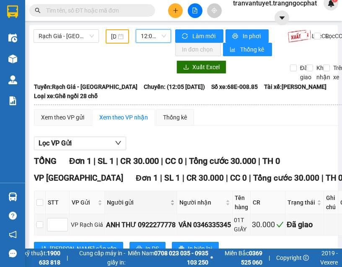
scroll to position [36, 0]
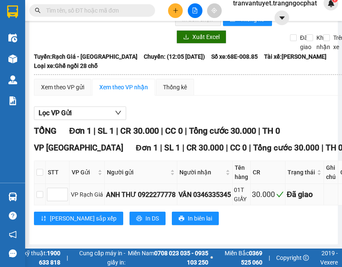
click at [162, 189] on div "ANH THƯ 0922277778" at bounding box center [141, 194] width 70 height 10
click at [160, 189] on div "ANH THƯ 0922277778" at bounding box center [141, 194] width 70 height 10
click at [147, 63] on div "Tuyến: Rạch Giá - Hà Tiên Chuyến: (12:05 - 01/10/2025) Số xe: 68E-008.85 Tài xế…" at bounding box center [199, 61] width 331 height 18
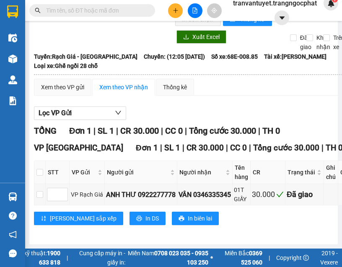
scroll to position [0, 0]
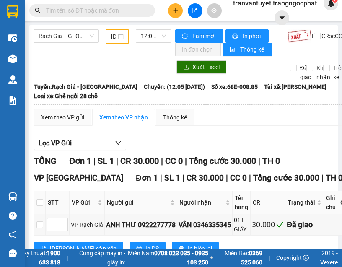
click at [148, 41] on span "12:05 - 68E-008.85" at bounding box center [153, 36] width 25 height 13
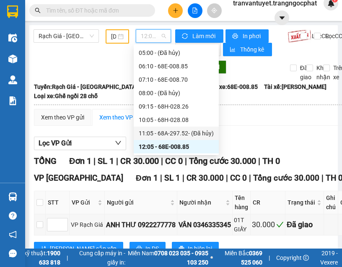
scroll to position [55, 0]
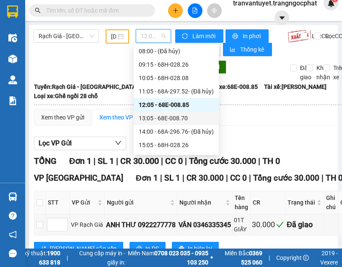
click at [165, 116] on div "13:05 - 68E-008.70" at bounding box center [176, 117] width 75 height 9
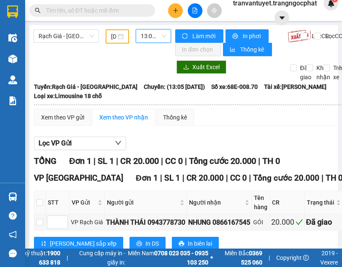
scroll to position [31, 0]
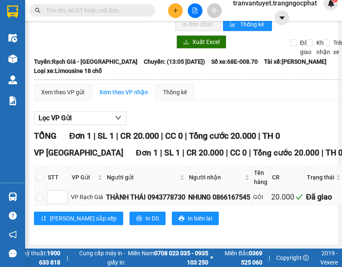
click at [164, 192] on div "THÀNH THÁI 0943778730" at bounding box center [145, 197] width 79 height 10
click at [121, 24] on div "Rạch Giá - Hà Tiên 01/10/2025 13:05 - 68E-008.70" at bounding box center [101, 17] width 137 height 27
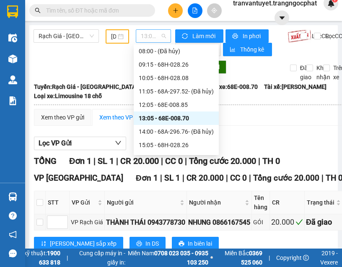
drag, startPoint x: 143, startPoint y: 41, endPoint x: 149, endPoint y: 68, distance: 27.9
click at [143, 41] on span "13:05 - 68E-008.70" at bounding box center [153, 36] width 25 height 13
click at [171, 147] on div "15:05 - 68H-028.26" at bounding box center [176, 144] width 75 height 9
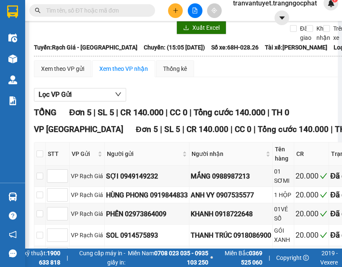
scroll to position [103, 0]
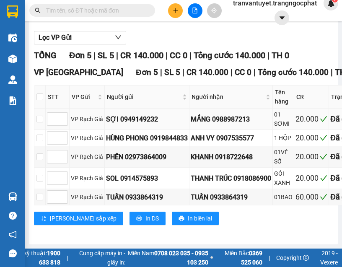
click at [144, 115] on div "SỢI 0949149232" at bounding box center [147, 119] width 82 height 10
click at [163, 133] on div "HÙNG PHONG 0919844833" at bounding box center [147, 138] width 82 height 10
click at [167, 133] on div "HÙNG PHONG 0919844833" at bounding box center [147, 138] width 82 height 10
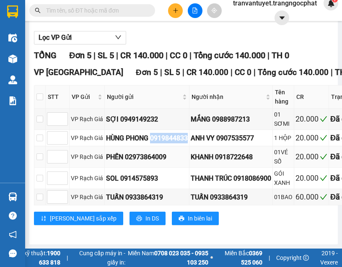
click at [152, 154] on div "PHẾN 02973864009" at bounding box center [147, 157] width 82 height 10
click at [147, 176] on div "SOL 0914575893" at bounding box center [147, 178] width 82 height 10
click at [156, 195] on div "TUẤN 0933864319" at bounding box center [147, 197] width 82 height 10
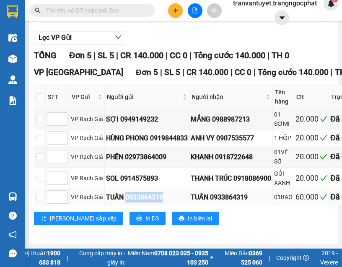
click at [156, 195] on div "TUẤN 0933864319" at bounding box center [147, 197] width 82 height 10
click at [142, 36] on div "Lọc VP Gửi" at bounding box center [221, 38] width 375 height 14
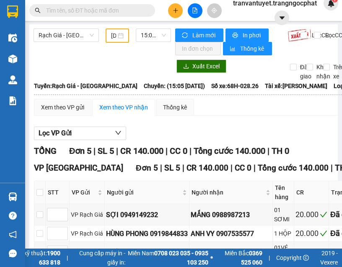
scroll to position [0, 0]
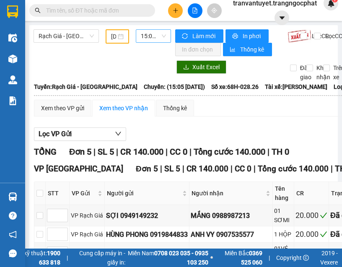
click at [152, 39] on span "15:05 - 68H-028.26" at bounding box center [153, 36] width 25 height 13
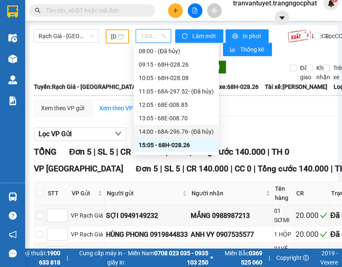
scroll to position [97, 0]
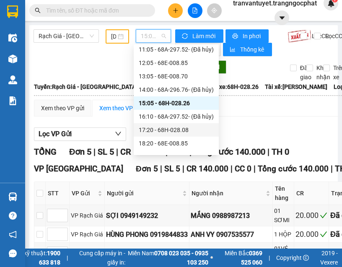
click at [173, 130] on div "17:20 - 68H-028.08" at bounding box center [176, 129] width 75 height 9
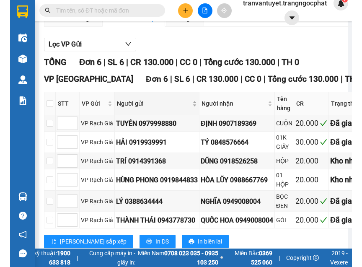
scroll to position [126, 0]
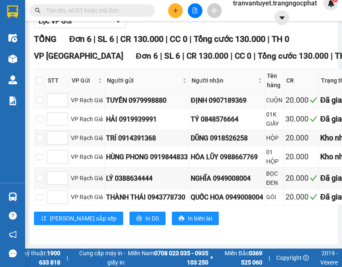
click at [155, 98] on div "TUYỀN 0979998880" at bounding box center [147, 100] width 82 height 10
click at [132, 120] on div "HẢI 0919939991" at bounding box center [147, 119] width 82 height 10
click at [145, 117] on div "HẢI 0919939991" at bounding box center [147, 119] width 82 height 10
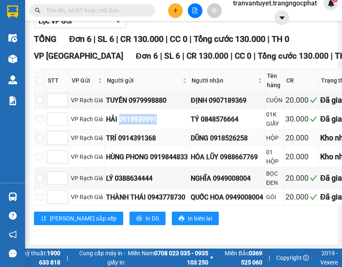
click at [153, 134] on div "TRÍ 0914391368" at bounding box center [147, 138] width 82 height 10
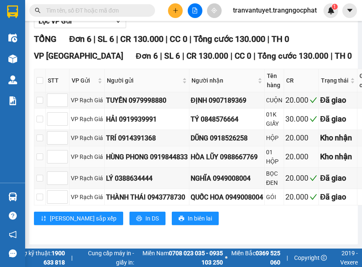
click at [169, 154] on div "HÙNG PHONG 0919844833" at bounding box center [147, 157] width 82 height 10
click at [137, 173] on div "LÝ 0388634444" at bounding box center [147, 178] width 82 height 10
click at [126, 193] on div "THÀNH THÁI 0943778730" at bounding box center [147, 197] width 82 height 10
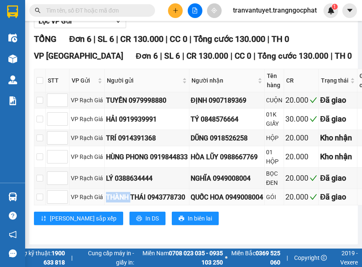
click at [126, 193] on div "THÀNH THÁI 0943778730" at bounding box center [147, 197] width 82 height 10
click at [167, 195] on div "THÀNH THÁI 0943778730" at bounding box center [147, 197] width 82 height 10
click at [322, 54] on div "VP Hà Tiên Đơn 6 | SL 6 | CR 130.000 | CC 0 | Tổng cước 130.000 | TH 0" at bounding box center [216, 56] width 365 height 13
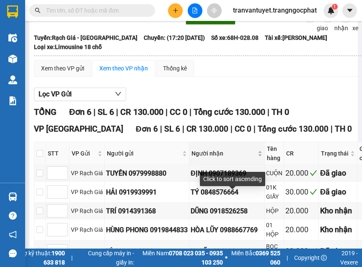
scroll to position [0, 0]
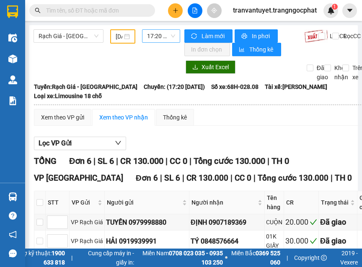
click at [170, 36] on span "17:20 - 68H-028.08" at bounding box center [161, 36] width 28 height 13
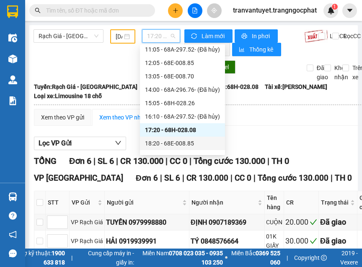
click at [173, 141] on div "18:20 - 68E-008.85" at bounding box center [182, 143] width 75 height 9
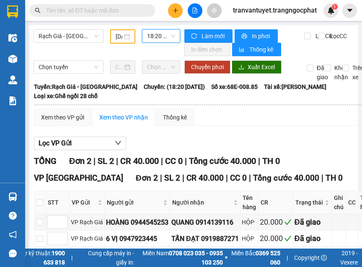
scroll to position [48, 0]
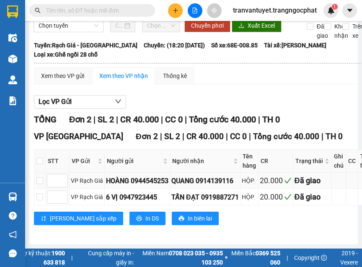
click at [160, 175] on div "HOÀNG 0944545253" at bounding box center [137, 180] width 62 height 10
click at [159, 175] on div "HOÀNG 0944545253" at bounding box center [137, 180] width 62 height 10
click at [139, 193] on div "6 VỊ 0947923445" at bounding box center [137, 197] width 62 height 10
click at [139, 192] on div "6 VỊ 0947923445" at bounding box center [137, 197] width 62 height 10
click at [257, 95] on div "Lọc VP Gửi" at bounding box center [203, 102] width 339 height 14
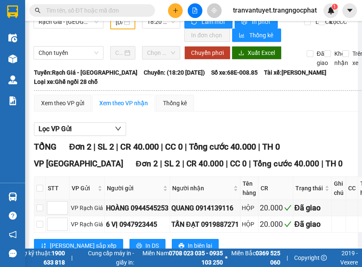
scroll to position [0, 0]
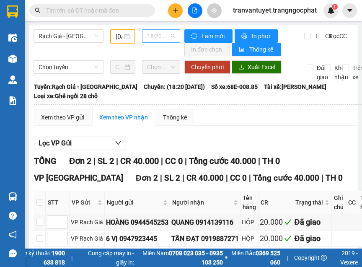
click at [160, 37] on span "18:20 - 68E-008.85" at bounding box center [161, 36] width 28 height 13
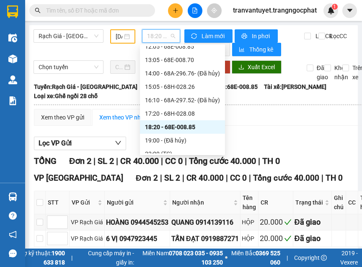
scroll to position [121, 0]
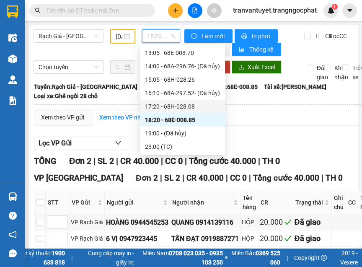
click at [193, 107] on div "17:20 - 68H-028.08" at bounding box center [182, 106] width 75 height 9
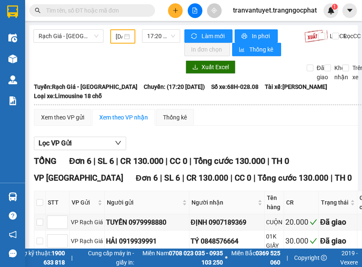
click at [332, 154] on div "Lọc VP Gửi TỔNG Đơn 6 | SL 6 | CR 130.000 | CC 0 | Tổng cước 130.000 | TH 0 VP…" at bounding box center [216, 244] width 365 height 225
click at [160, 36] on span "17:20 - 68H-028.08" at bounding box center [161, 36] width 28 height 13
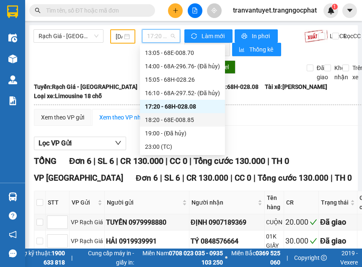
click at [169, 118] on div "18:20 - 68E-008.85" at bounding box center [182, 119] width 75 height 9
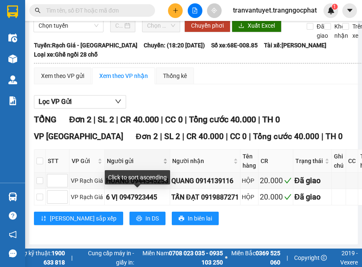
scroll to position [48, 0]
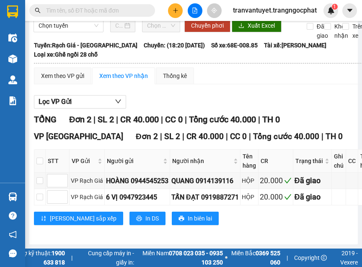
click at [211, 59] on th at bounding box center [203, 63] width 340 height 8
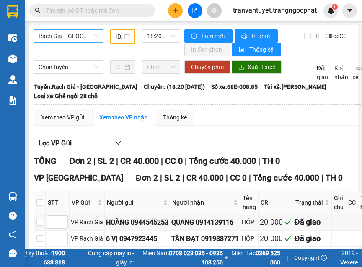
click at [73, 35] on span "Rạch Giá - Hà Tiên" at bounding box center [69, 36] width 60 height 13
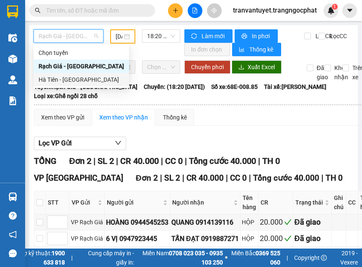
click at [56, 80] on div "Hà Tiên - Rạch Giá" at bounding box center [81, 79] width 85 height 9
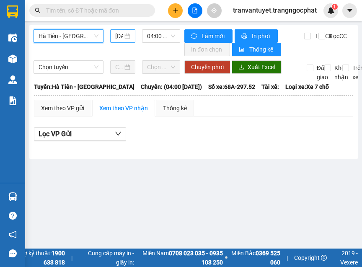
click at [122, 37] on input "11/10/2025" at bounding box center [119, 35] width 8 height 9
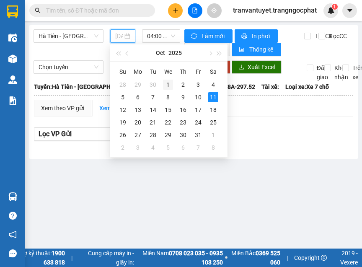
click at [167, 80] on div "1" at bounding box center [168, 85] width 10 height 10
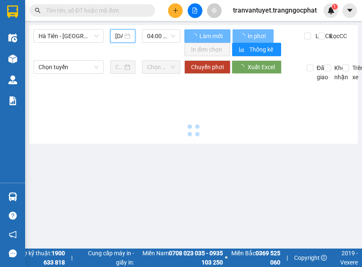
type input "01/10/2025"
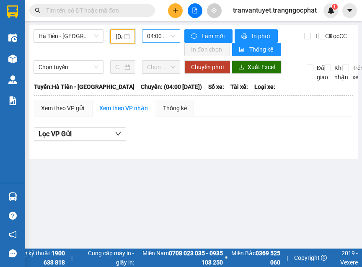
click at [158, 36] on span "04:00 - (Đã hủy)" at bounding box center [161, 36] width 28 height 13
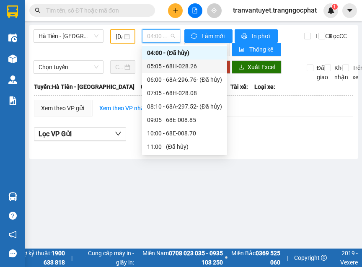
click at [183, 64] on div "05:05 - 68H-028.26" at bounding box center [184, 66] width 75 height 9
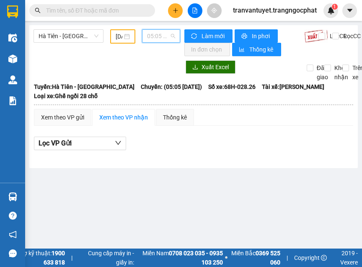
click at [162, 34] on span "05:05 - 68H-028.26" at bounding box center [161, 36] width 28 height 13
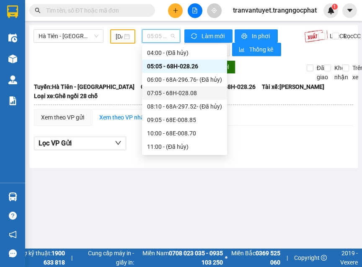
click at [162, 93] on div "07:05 - 68H-028.08" at bounding box center [184, 92] width 75 height 9
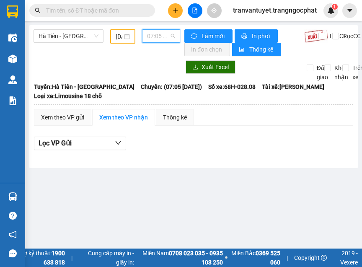
click at [159, 32] on span "07:05 - 68H-028.08" at bounding box center [161, 36] width 28 height 13
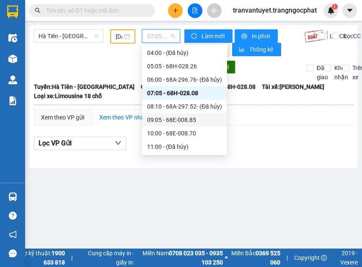
click at [166, 119] on div "09:05 - 68E-008.85" at bounding box center [184, 119] width 75 height 9
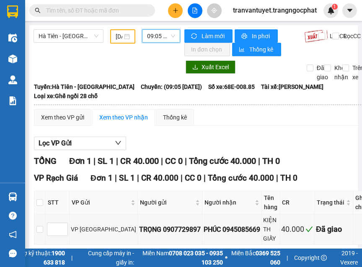
click at [157, 36] on span "09:05 - 68E-008.85" at bounding box center [161, 36] width 28 height 13
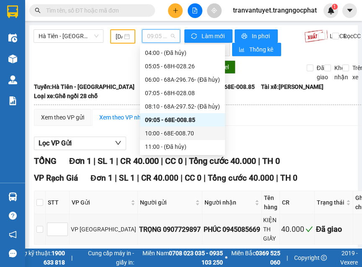
click at [169, 130] on div "10:00 - 68E-008.70" at bounding box center [182, 133] width 75 height 9
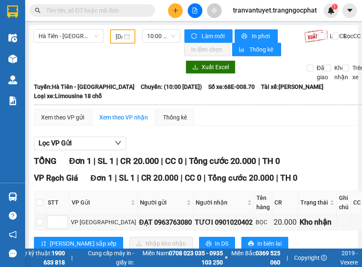
click at [338, 144] on div "Lọc VP Gửi" at bounding box center [206, 144] width 344 height 14
click at [154, 39] on span "10:00 - 68E-008.70" at bounding box center [161, 36] width 28 height 13
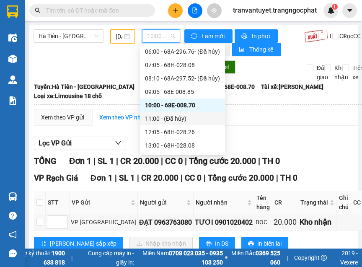
scroll to position [55, 0]
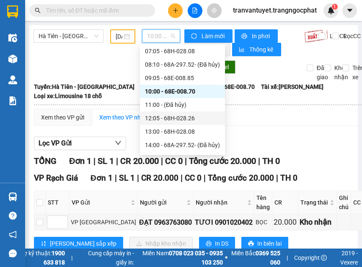
click at [160, 120] on div "12:05 - 68H-028.26" at bounding box center [182, 117] width 75 height 9
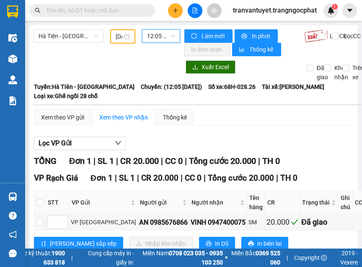
click at [168, 39] on span "12:05 - 68H-028.26" at bounding box center [161, 36] width 28 height 13
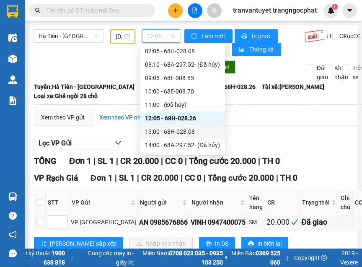
click at [169, 134] on div "13:00 - 68H-028.08" at bounding box center [182, 131] width 75 height 9
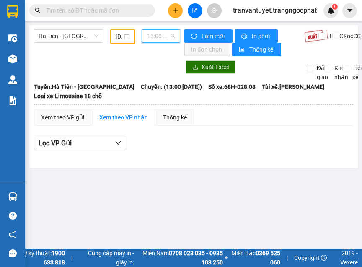
click at [154, 40] on span "13:00 - 68H-028.08" at bounding box center [161, 36] width 28 height 13
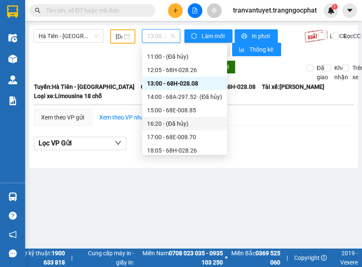
scroll to position [121, 0]
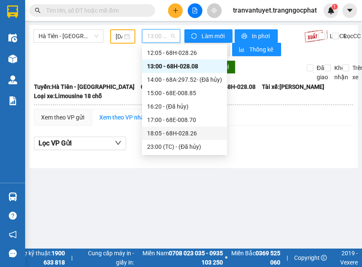
click at [181, 134] on div "18:05 - 68H-028.26" at bounding box center [184, 133] width 75 height 9
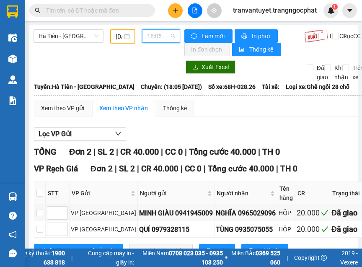
click at [147, 39] on span "18:05 - 68H-028.26" at bounding box center [161, 36] width 28 height 13
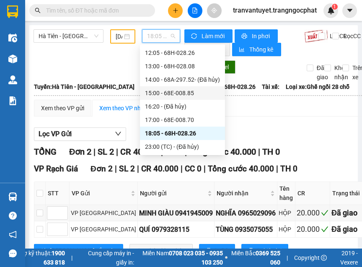
click at [166, 93] on div "15:00 - 68E-008.85" at bounding box center [182, 92] width 75 height 9
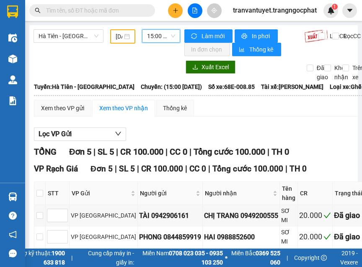
click at [151, 39] on span "15:00 - 68E-008.85" at bounding box center [161, 36] width 28 height 13
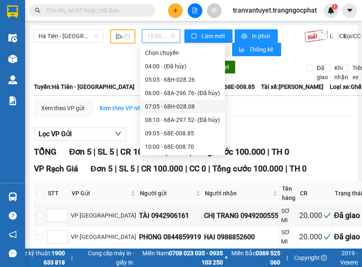
click at [176, 108] on div "07:05 - 68H-028.08" at bounding box center [182, 106] width 75 height 9
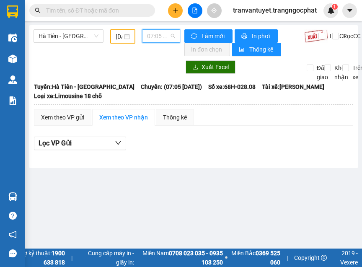
click at [160, 41] on span "07:05 - 68H-028.08" at bounding box center [161, 36] width 28 height 13
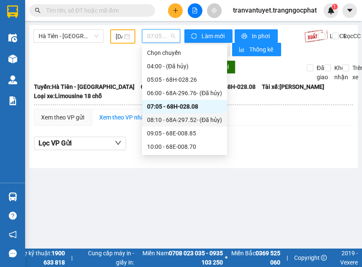
click at [170, 115] on div "08:10 - 68A-297.52 - (Đã hủy)" at bounding box center [184, 119] width 75 height 9
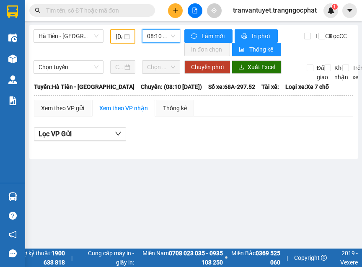
click at [162, 37] on span "08:10 - 68A-297.52 - (Đã hủy)" at bounding box center [161, 36] width 28 height 13
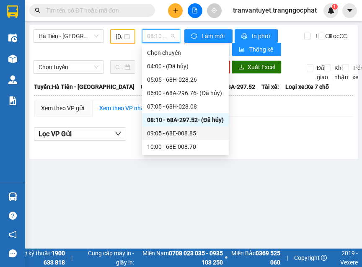
click at [164, 130] on div "09:05 - 68E-008.85" at bounding box center [185, 133] width 77 height 9
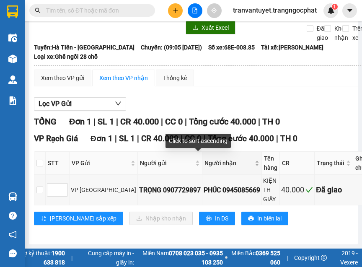
scroll to position [46, 0]
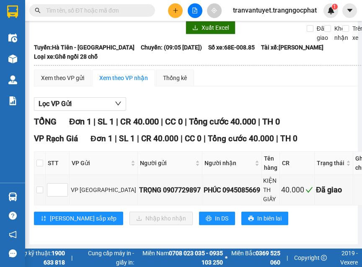
click at [156, 31] on div "Xuất Excel Đã giao Kho nhận Trên xe" at bounding box center [193, 31] width 320 height 21
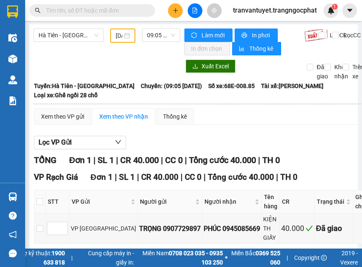
scroll to position [0, 0]
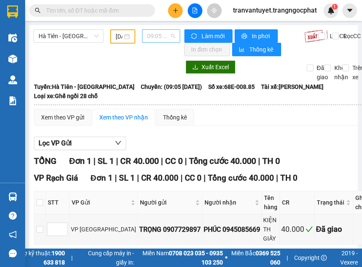
click at [148, 36] on span "09:05 - 68E-008.85" at bounding box center [161, 36] width 28 height 13
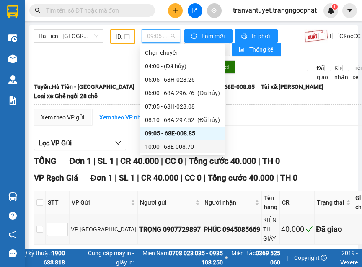
click at [177, 145] on div "10:00 - 68E-008.70" at bounding box center [182, 146] width 75 height 9
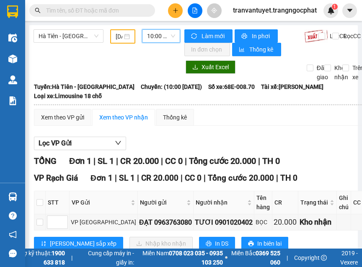
click at [161, 34] on span "10:00 - 68E-008.70" at bounding box center [161, 36] width 28 height 13
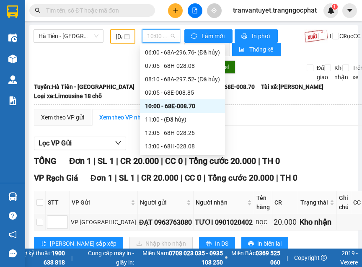
scroll to position [42, 0]
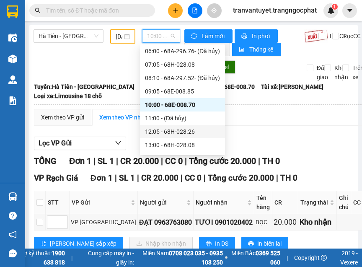
click at [166, 129] on div "12:05 - 68H-028.26" at bounding box center [182, 131] width 75 height 9
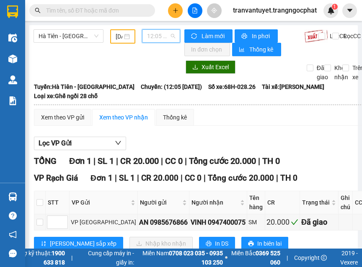
click at [152, 36] on span "12:05 - 68H-028.26" at bounding box center [161, 36] width 28 height 13
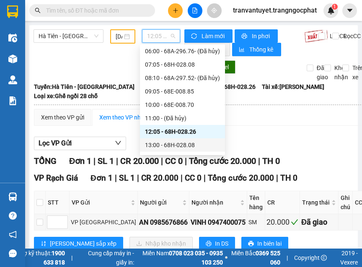
click at [161, 143] on div "13:00 - 68H-028.08" at bounding box center [182, 144] width 75 height 9
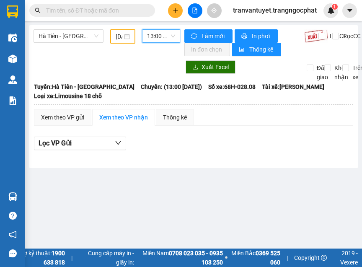
click at [157, 37] on span "13:00 - 68H-028.08" at bounding box center [161, 36] width 28 height 13
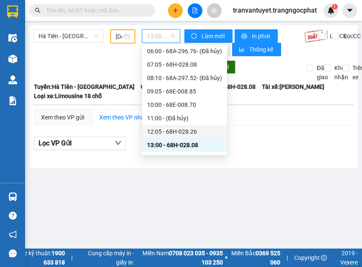
click at [164, 130] on div "12:05 - 68H-028.26" at bounding box center [184, 131] width 75 height 9
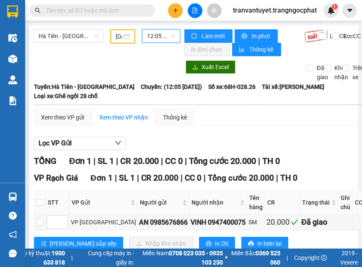
click at [155, 31] on span "12:05 - 68H-028.26" at bounding box center [161, 36] width 28 height 13
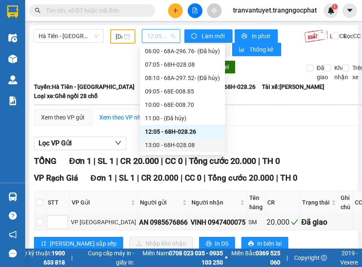
click at [167, 143] on div "13:00 - 68H-028.08" at bounding box center [182, 144] width 75 height 9
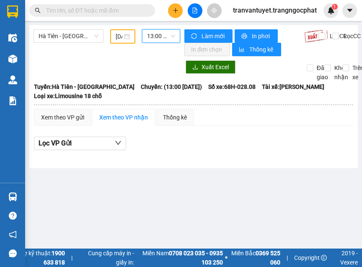
click at [160, 35] on span "13:00 - 68H-028.08" at bounding box center [161, 36] width 28 height 13
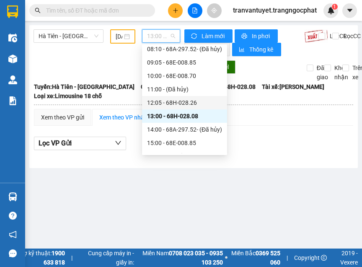
scroll to position [84, 0]
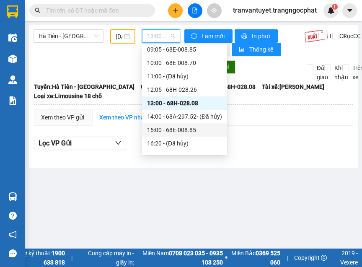
click at [168, 134] on div "15:00 - 68E-008.85" at bounding box center [184, 129] width 75 height 9
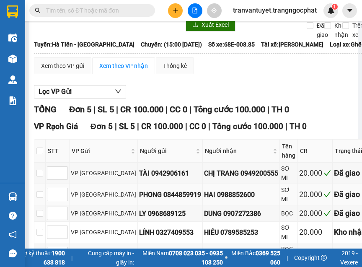
scroll to position [84, 0]
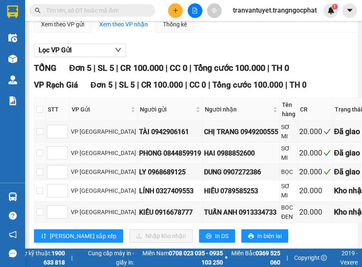
click at [138, 164] on td "PHONG 0844859919" at bounding box center [170, 152] width 65 height 21
click at [142, 158] on div "PHONG 0844859919" at bounding box center [170, 153] width 62 height 10
click at [163, 158] on div "PHONG 0844859919" at bounding box center [170, 153] width 62 height 10
click at [157, 158] on div "PHONG 0844859919" at bounding box center [170, 153] width 62 height 10
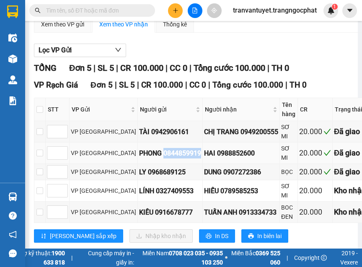
click at [157, 158] on div "PHONG 0844859919" at bounding box center [170, 153] width 62 height 10
drag, startPoint x: 157, startPoint y: 162, endPoint x: 147, endPoint y: 169, distance: 12.1
click at [147, 164] on td "PHONG 0844859919" at bounding box center [170, 152] width 65 height 21
click at [146, 158] on div "PHONG 0844859919" at bounding box center [170, 153] width 62 height 10
click at [144, 158] on div "PHONG 0844859919" at bounding box center [170, 153] width 62 height 10
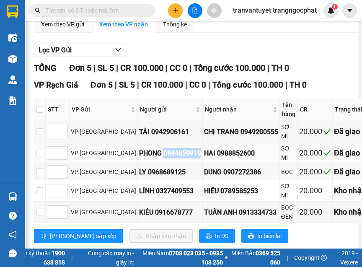
click at [144, 158] on div "PHONG 0844859919" at bounding box center [170, 153] width 62 height 10
click at [139, 177] on div "LY 0968689125" at bounding box center [170, 172] width 62 height 10
click at [149, 196] on div "LÍNH 0327409553" at bounding box center [170, 190] width 62 height 10
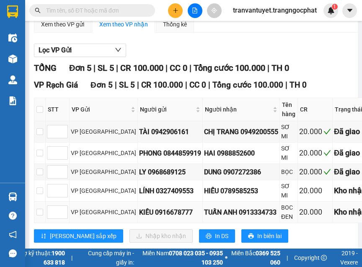
click at [139, 217] on div "KIỀU 0916678777" at bounding box center [170, 212] width 62 height 10
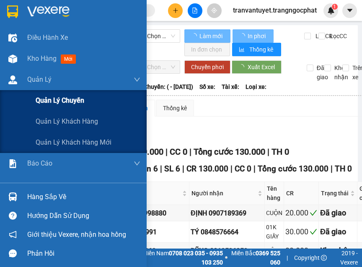
type input "[DATE]"
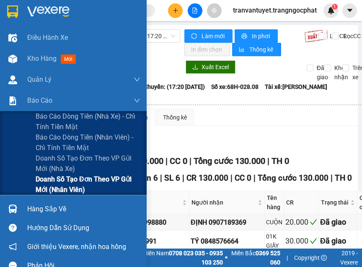
click at [78, 184] on span "Doanh số tạo đơn theo VP gửi mới (nhân viên)" at bounding box center [88, 184] width 105 height 21
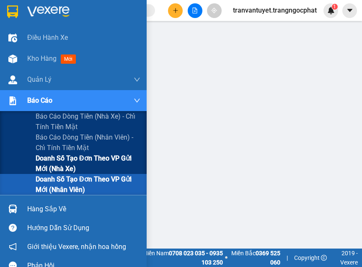
click at [75, 156] on span "Doanh số tạo đơn theo VP gửi mới (nhà xe)" at bounding box center [88, 163] width 105 height 21
